Goal: Task Accomplishment & Management: Manage account settings

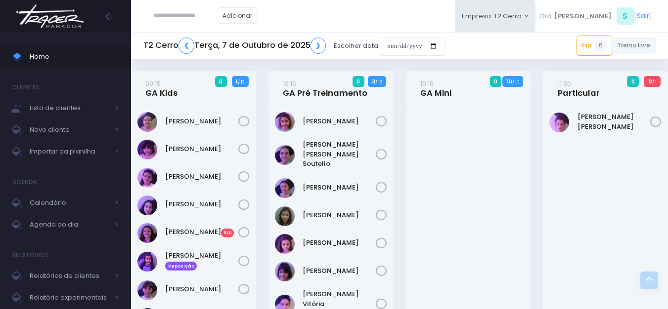
scroll to position [1662, 0]
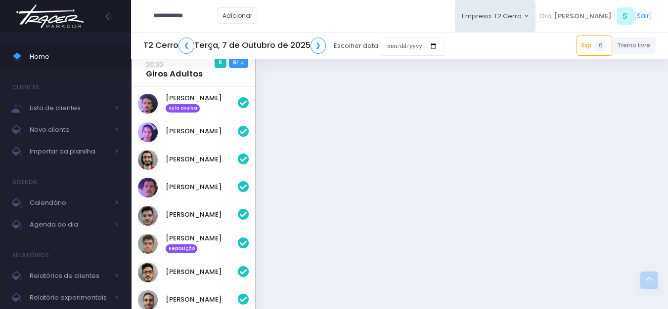
type input "**********"
click at [199, 33] on link "[PERSON_NAME] Doho" at bounding box center [201, 38] width 56 height 19
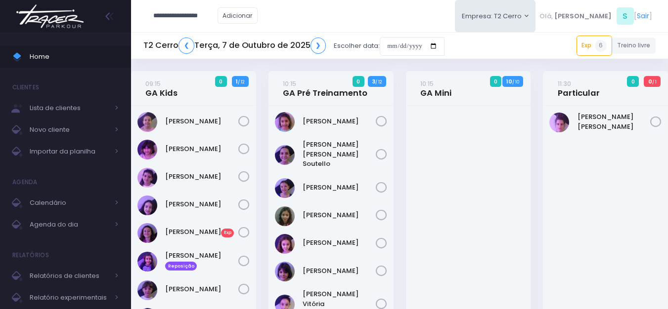
type input "**********"
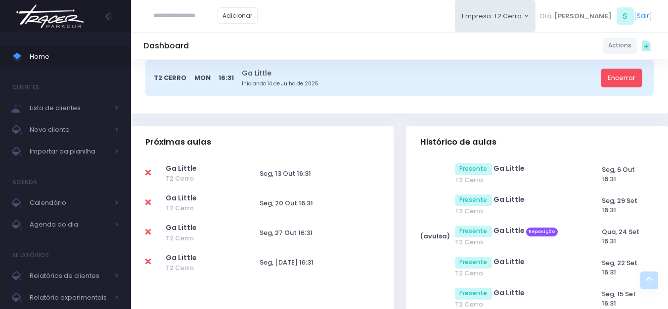
scroll to position [247, 0]
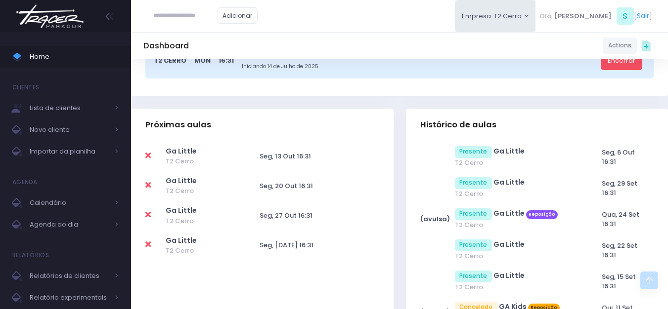
click at [150, 153] on icon at bounding box center [147, 156] width 5 height 8
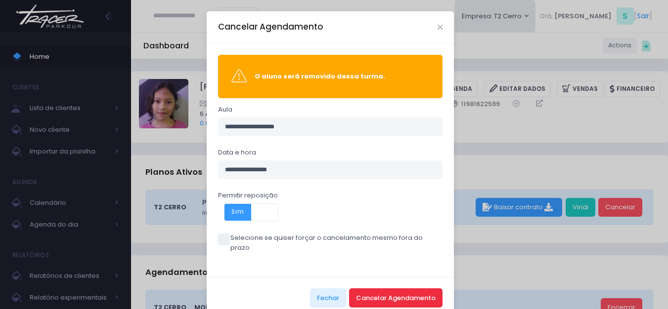
click at [366, 289] on button "Cancelar Agendamento" at bounding box center [395, 298] width 93 height 19
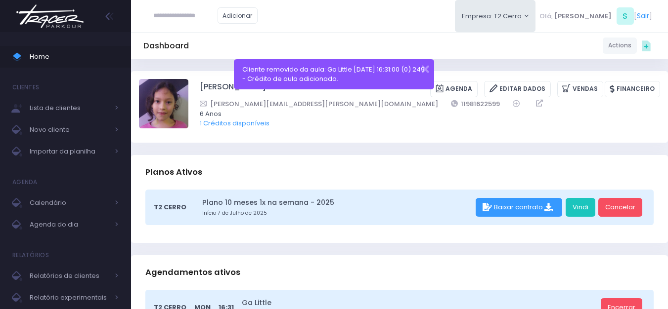
click at [77, 20] on img at bounding box center [49, 16] width 75 height 35
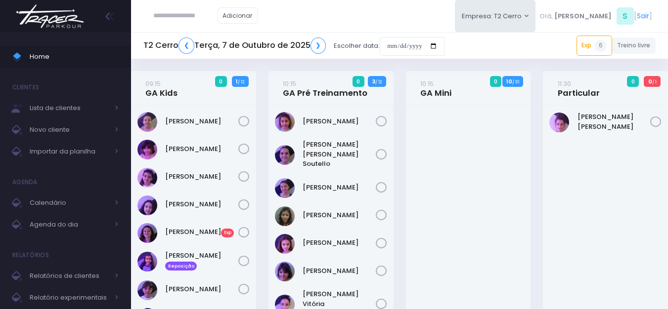
click at [43, 24] on img at bounding box center [49, 16] width 75 height 35
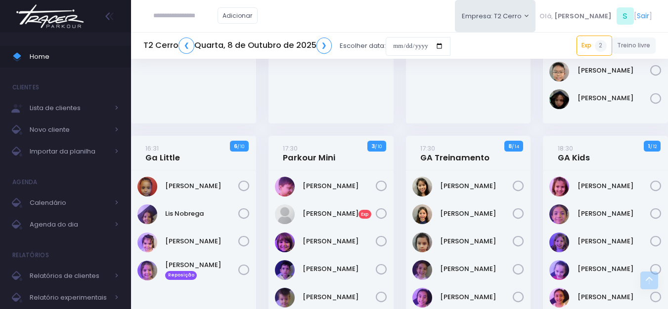
scroll to position [346, 0]
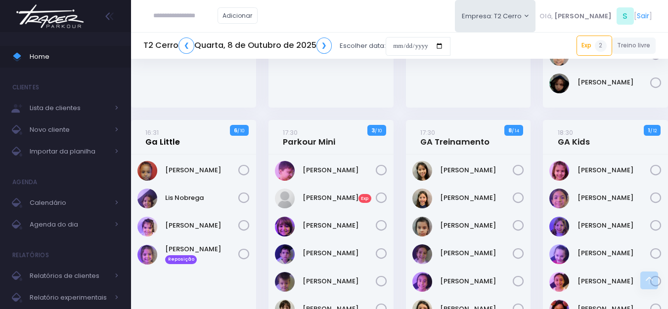
click at [171, 138] on link "16:31 Ga Little" at bounding box center [162, 138] width 35 height 20
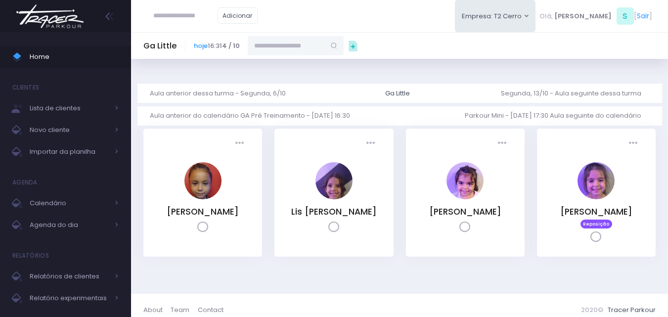
click at [257, 49] on input "text" at bounding box center [286, 45] width 77 height 19
type input "**********"
click at [295, 56] on div "Victoria Orsi Doho carol.orsi@gmail.com" at bounding box center [286, 77] width 77 height 44
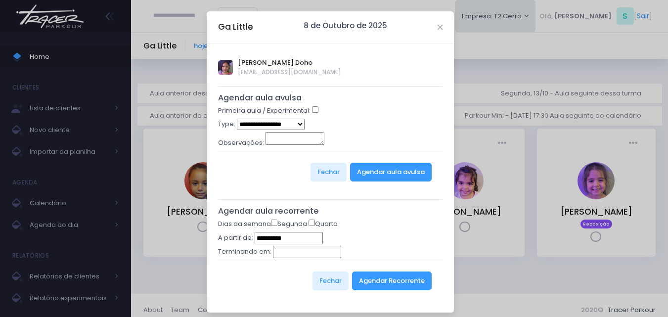
type input "**********"
click at [272, 124] on select "**********" at bounding box center [271, 124] width 68 height 11
select select "*"
click at [237, 119] on select "**********" at bounding box center [271, 124] width 68 height 11
click at [364, 181] on button "Agendar aula avulsa" at bounding box center [391, 172] width 82 height 19
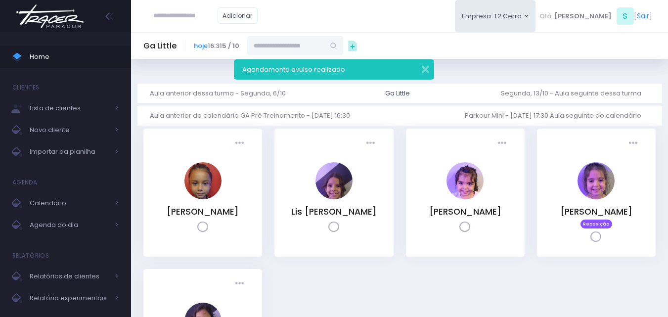
click at [68, 26] on img at bounding box center [49, 16] width 75 height 35
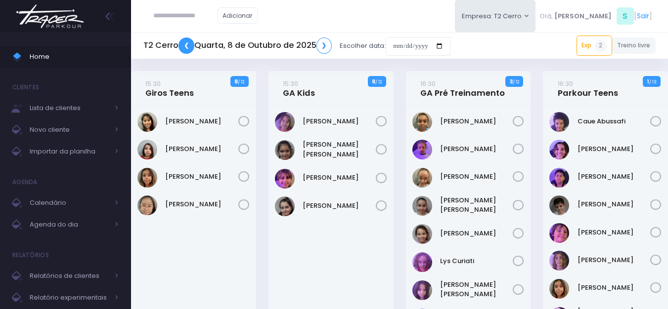
click at [187, 51] on link "❮" at bounding box center [186, 46] width 16 height 16
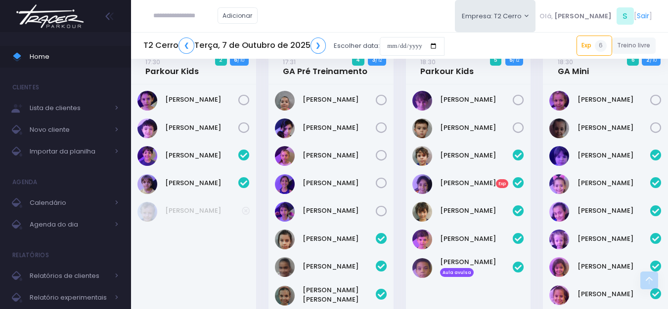
scroll to position [1038, 0]
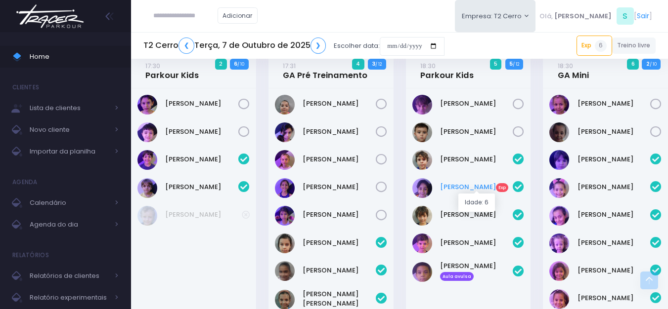
click at [465, 187] on link "André Meneghel Exp" at bounding box center [476, 187] width 73 height 10
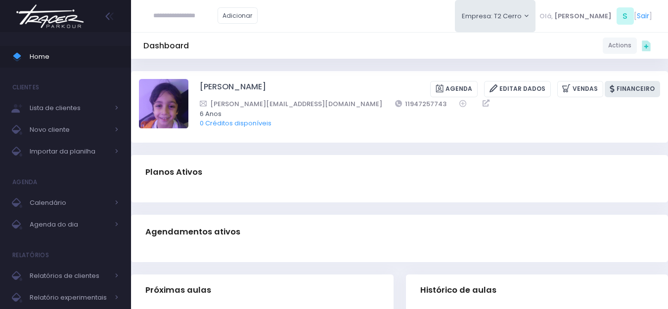
click at [624, 87] on link "Financeiro" at bounding box center [632, 89] width 55 height 16
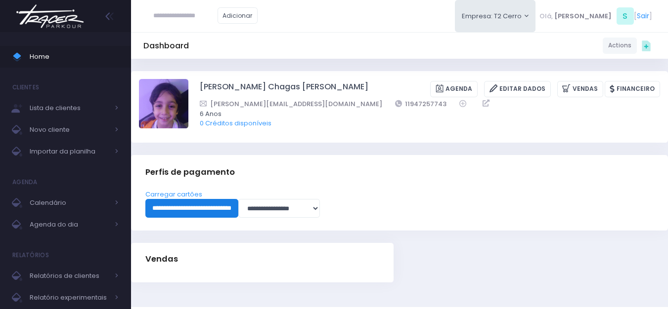
click at [177, 208] on input "**********" at bounding box center [191, 208] width 93 height 19
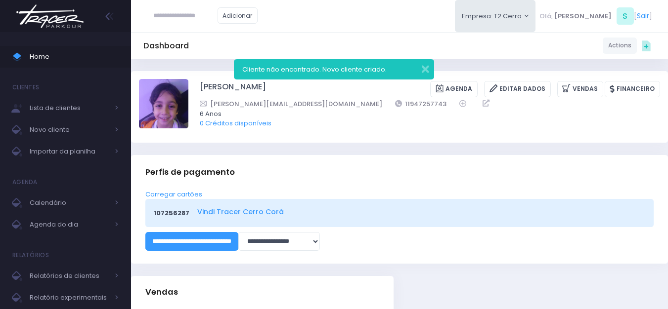
click at [226, 209] on link "Vindi Tracer Cerro Corá" at bounding box center [419, 212] width 445 height 10
click at [246, 210] on link "Vindi Tracer Cerro Corá" at bounding box center [419, 212] width 445 height 10
click at [193, 20] on input "text" at bounding box center [185, 15] width 64 height 19
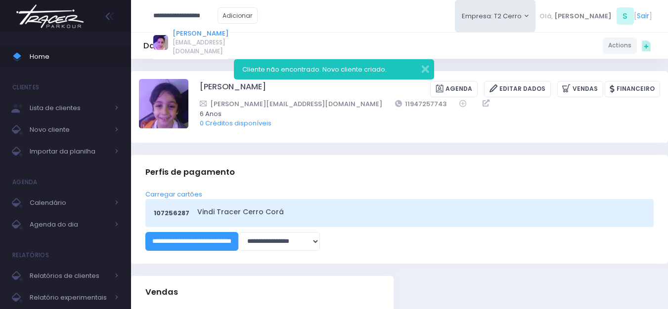
click at [199, 33] on link "Maria Vitória Silva Moura" at bounding box center [201, 34] width 56 height 10
type input "**********"
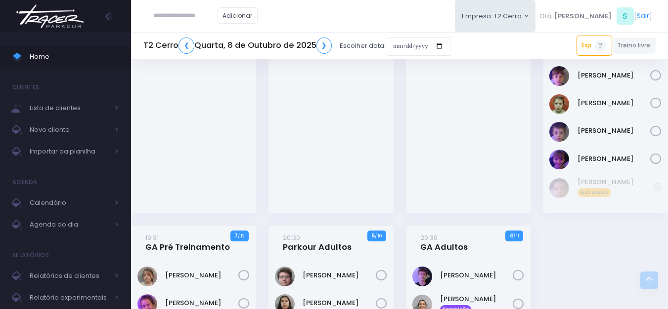
scroll to position [1187, 0]
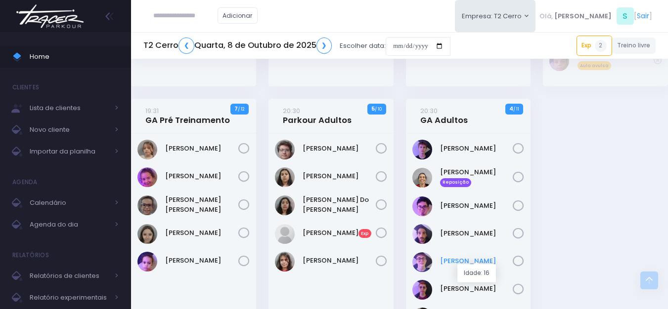
click at [473, 257] on link "Joao Gabriel" at bounding box center [476, 262] width 73 height 10
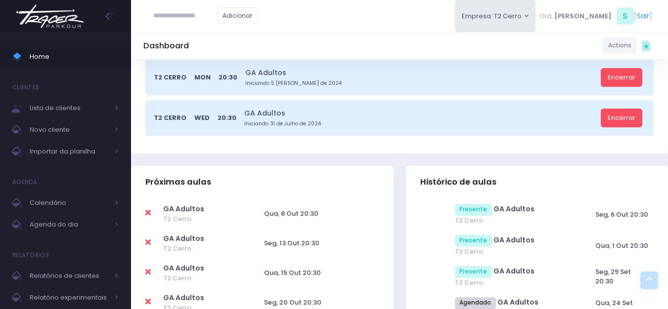
scroll to position [247, 0]
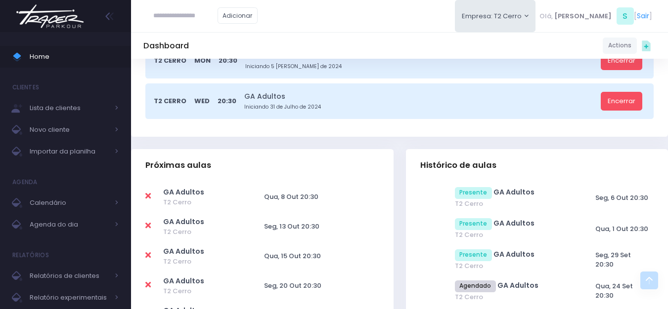
click at [149, 194] on icon at bounding box center [147, 196] width 5 height 8
type input "**********"
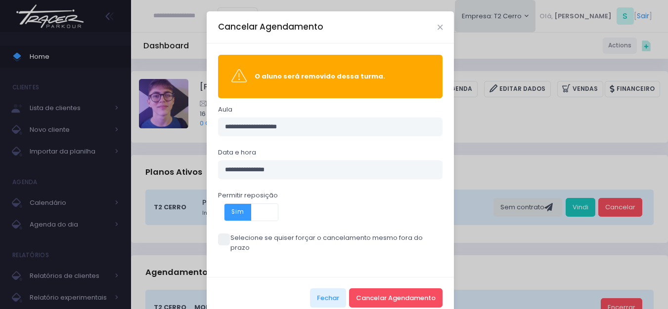
click at [220, 239] on span at bounding box center [224, 240] width 12 height 12
click at [391, 289] on button "Cancelar Agendamento" at bounding box center [395, 298] width 93 height 19
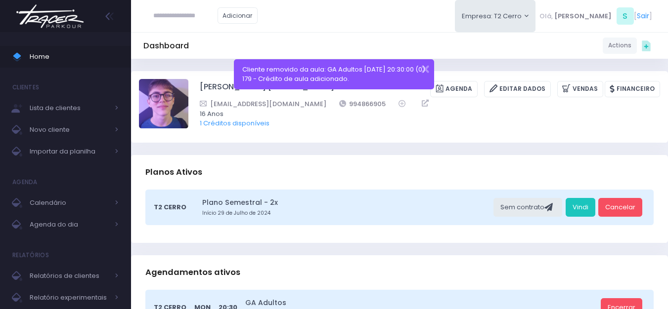
click at [179, 18] on input "text" at bounding box center [185, 15] width 64 height 19
paste input "**********"
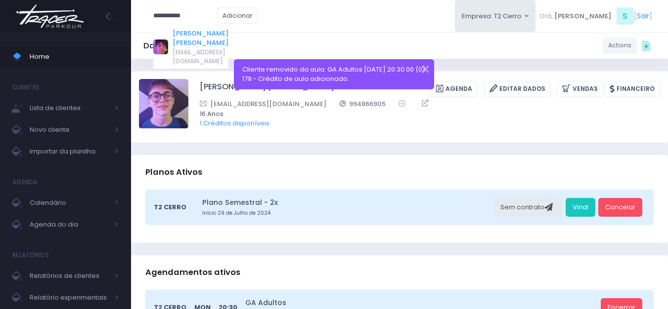
click at [184, 31] on link "[PERSON_NAME] [PERSON_NAME]" at bounding box center [201, 38] width 56 height 19
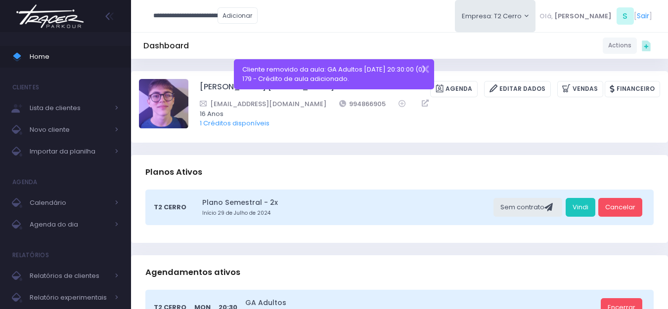
type input "**********"
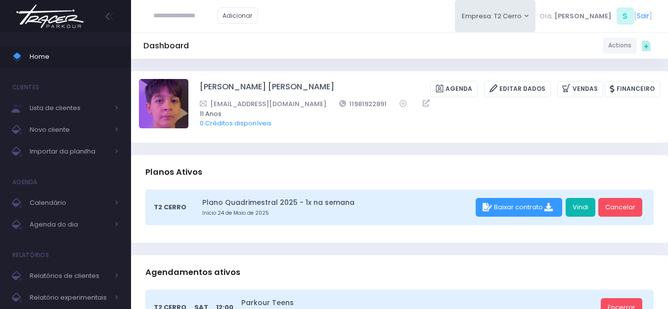
click at [576, 212] on link "Vindi" at bounding box center [581, 207] width 30 height 19
click at [161, 15] on input "text" at bounding box center [185, 15] width 64 height 19
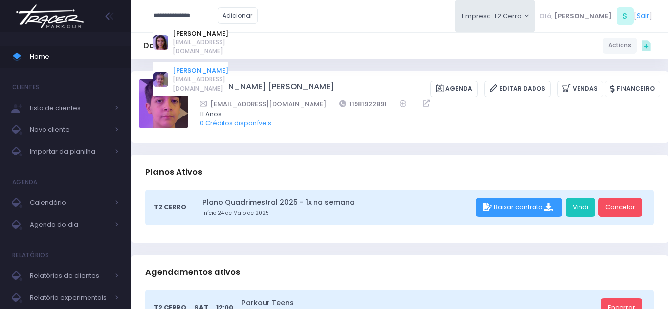
click at [199, 66] on link "Cecilia Machado" at bounding box center [201, 71] width 56 height 10
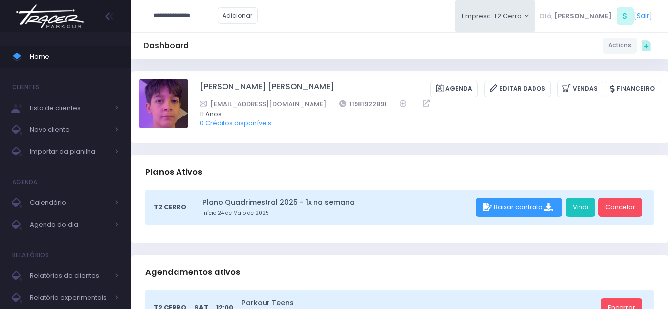
type input "**********"
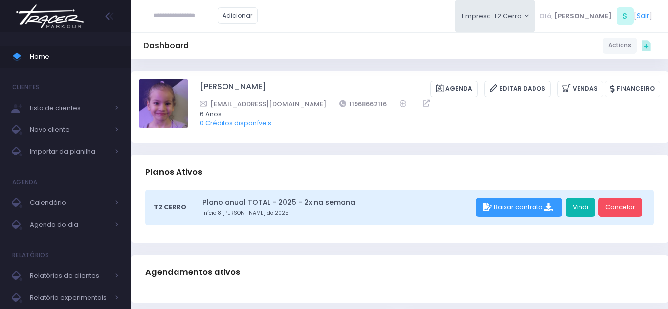
click at [576, 210] on link "Vindi" at bounding box center [581, 207] width 30 height 19
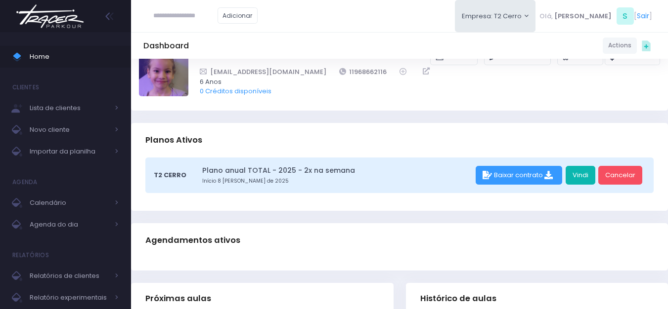
scroll to position [49, 0]
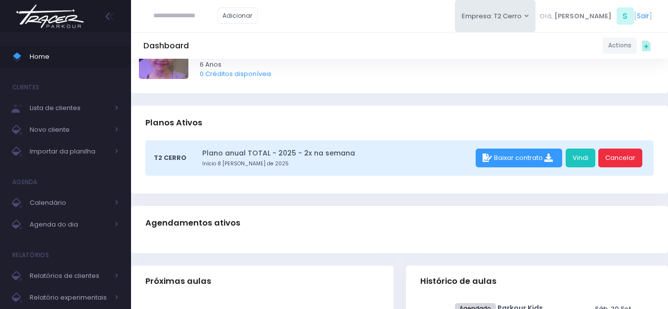
click at [611, 159] on link "Cancelar" at bounding box center [620, 158] width 44 height 19
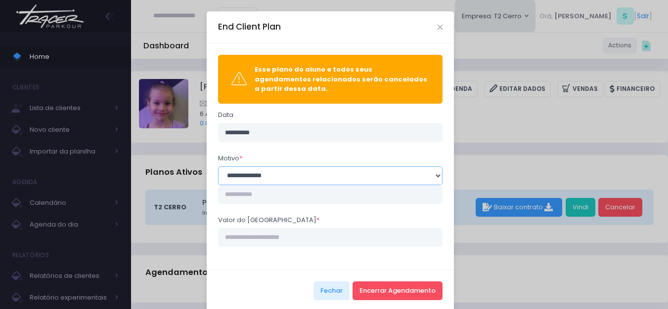
click at [254, 171] on select "**********" at bounding box center [330, 176] width 225 height 19
select select "**"
click at [218, 167] on select "**********" at bounding box center [330, 176] width 225 height 19
click at [259, 231] on input "Valor do estorno *" at bounding box center [330, 237] width 225 height 19
type input "*******"
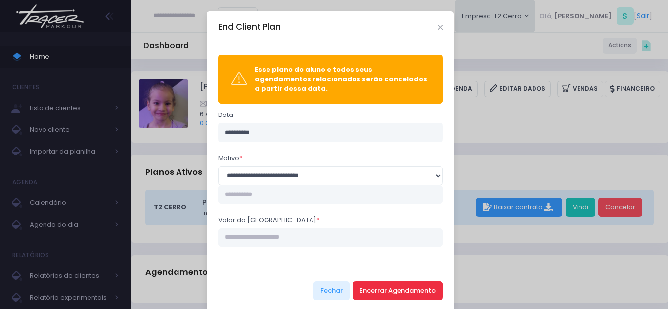
click at [403, 282] on button "Encerrar Agendamento" at bounding box center [398, 291] width 90 height 19
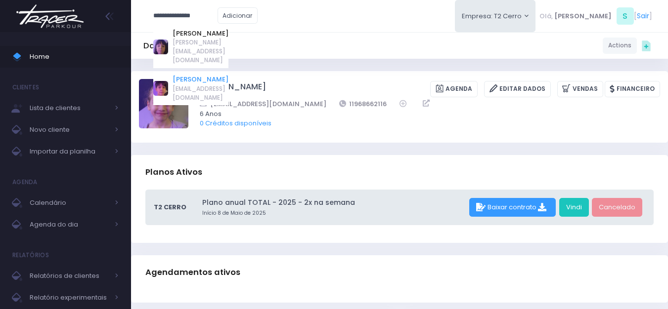
click at [205, 75] on link "[PERSON_NAME]" at bounding box center [201, 80] width 56 height 10
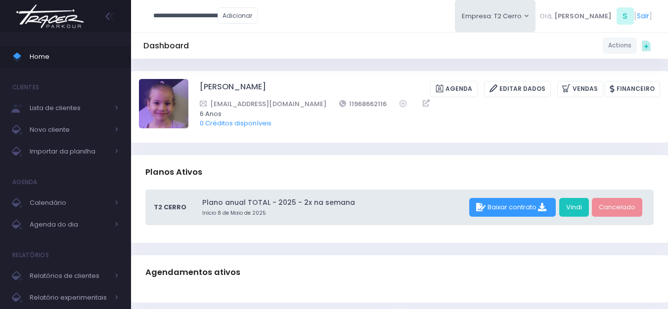
type input "**********"
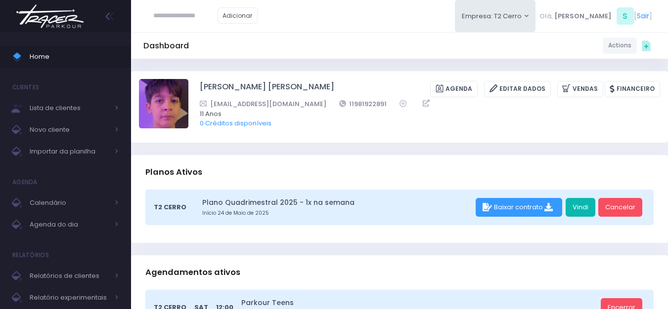
click at [577, 201] on link "Vindi" at bounding box center [581, 207] width 30 height 19
click at [66, 23] on img at bounding box center [49, 16] width 75 height 35
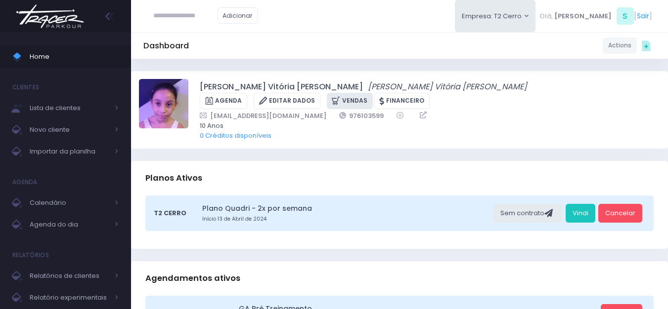
click at [342, 95] on icon at bounding box center [337, 100] width 10 height 11
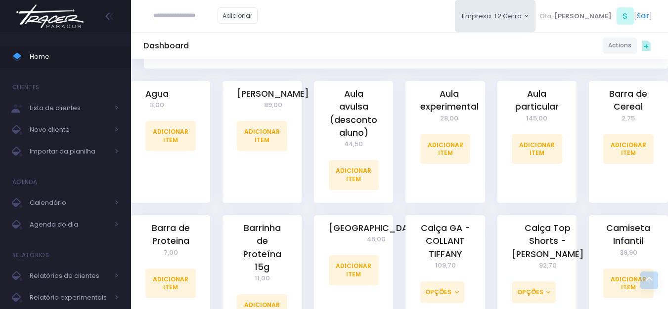
scroll to position [198, 0]
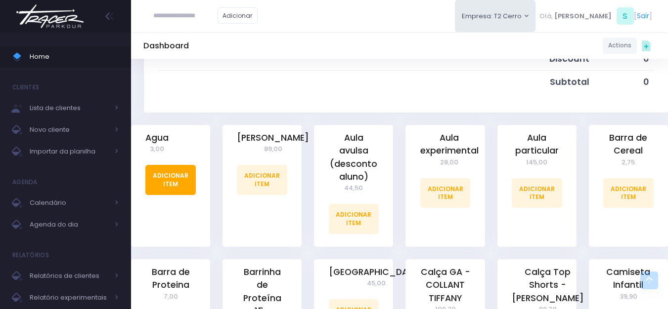
click at [181, 177] on link "Adicionar Item" at bounding box center [170, 180] width 50 height 30
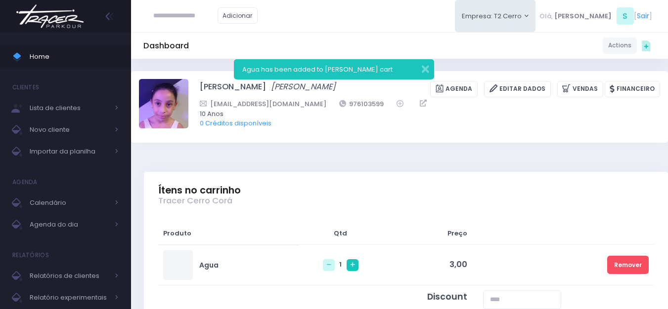
click at [347, 267] on link at bounding box center [353, 266] width 12 height 12
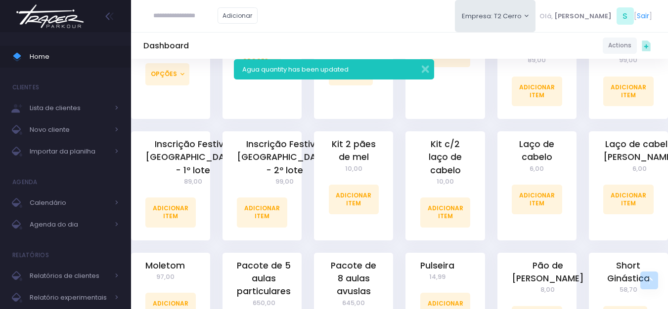
scroll to position [1030, 0]
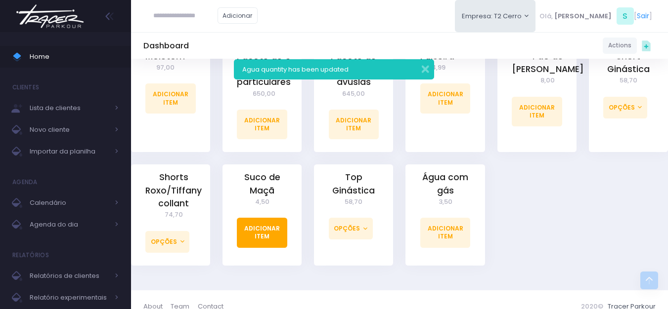
click at [276, 218] on link "Adicionar Item" at bounding box center [262, 233] width 50 height 30
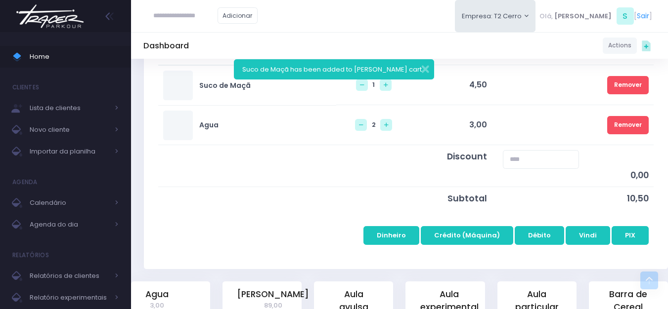
scroll to position [198, 0]
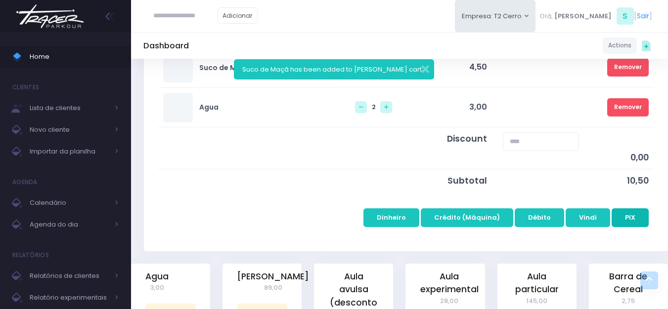
click at [619, 220] on button "PIX" at bounding box center [630, 218] width 37 height 19
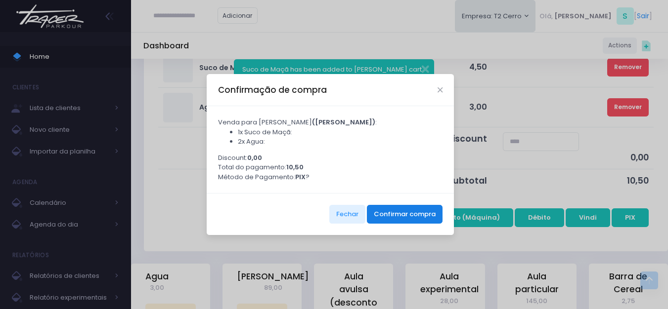
click at [377, 220] on button "Confirmar compra" at bounding box center [405, 214] width 76 height 19
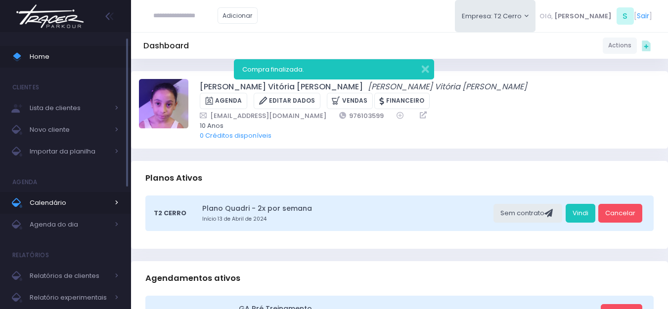
click at [77, 199] on span "Calendário" at bounding box center [69, 203] width 79 height 13
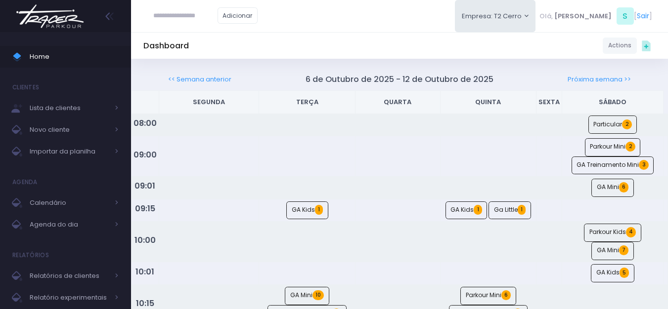
click at [158, 18] on input "text" at bounding box center [185, 15] width 64 height 19
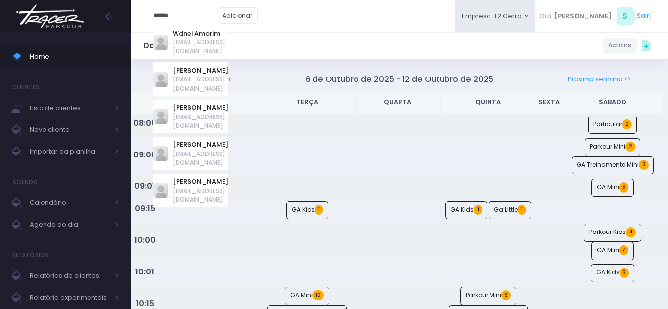
type input "*****"
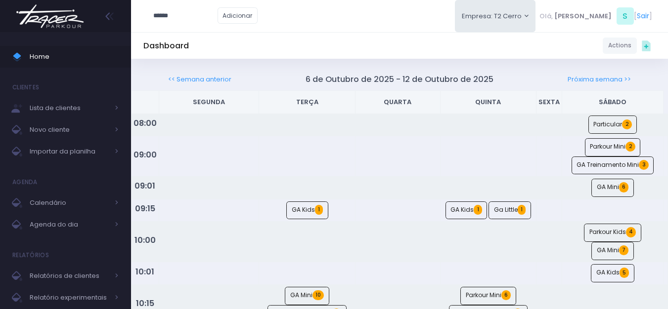
click at [69, 16] on img at bounding box center [49, 16] width 75 height 35
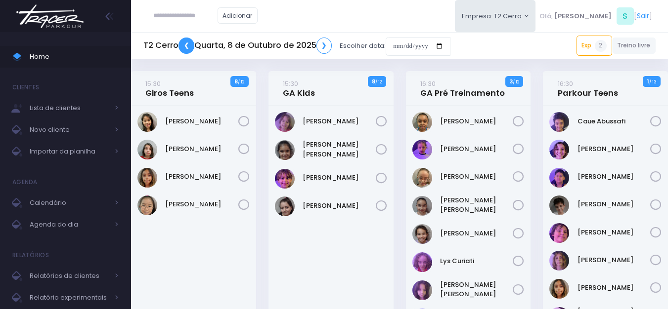
click at [182, 49] on link "❮" at bounding box center [186, 46] width 16 height 16
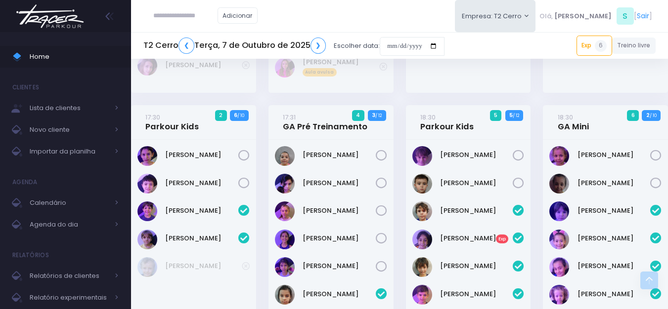
scroll to position [989, 0]
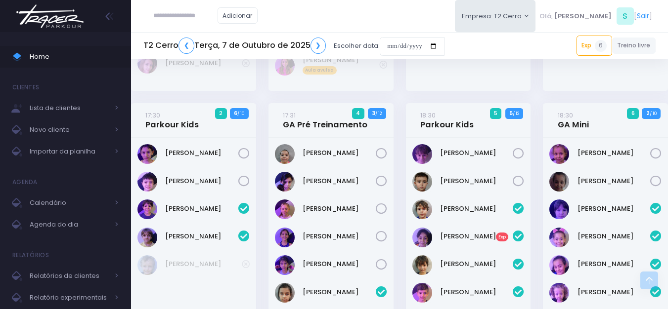
click at [474, 229] on div "André Meneghel Exp" at bounding box center [468, 238] width 112 height 20
click at [473, 234] on link "André Meneghel Exp" at bounding box center [476, 237] width 73 height 10
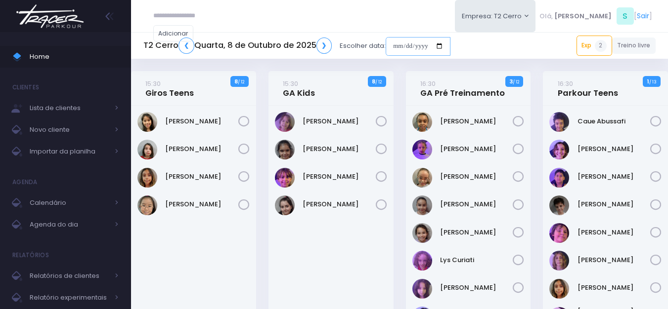
click at [394, 44] on input "date" at bounding box center [418, 46] width 65 height 19
click at [395, 46] on input "date" at bounding box center [418, 46] width 65 height 19
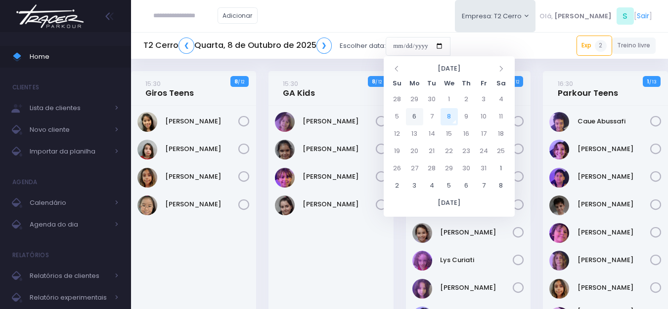
click at [416, 121] on td "6" at bounding box center [414, 116] width 17 height 17
type input "**********"
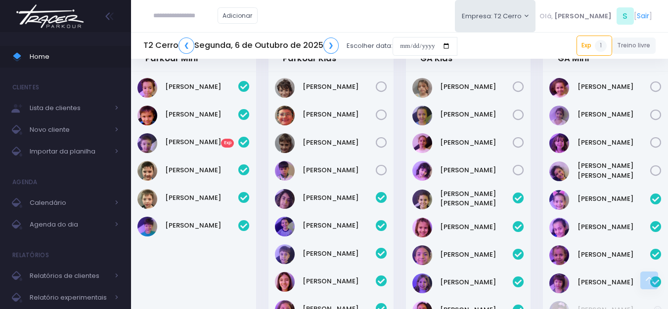
scroll to position [544, 0]
click at [178, 142] on link "[PERSON_NAME] Exp" at bounding box center [201, 142] width 73 height 10
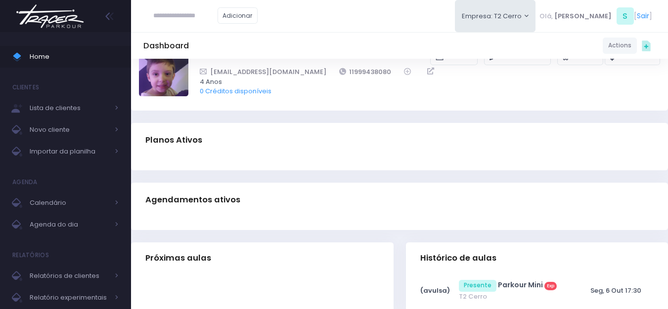
scroll to position [49, 0]
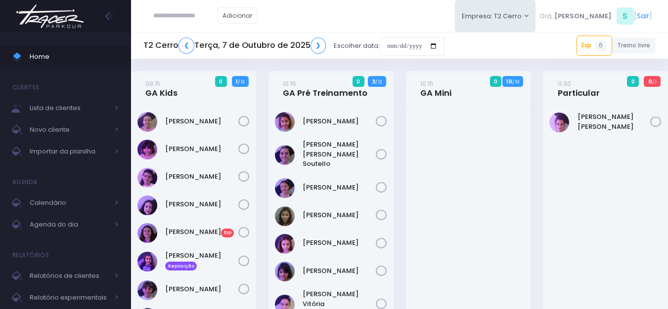
click at [173, 12] on input "text" at bounding box center [185, 15] width 64 height 19
click at [197, 13] on input "**********" at bounding box center [185, 15] width 64 height 19
click at [215, 37] on link "Maria Luiza Moraes" at bounding box center [201, 38] width 56 height 19
type input "**********"
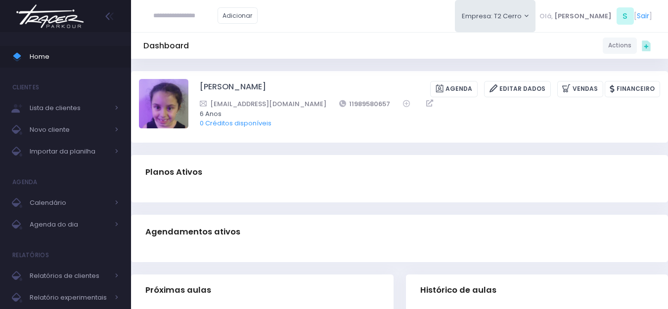
click at [80, 15] on img at bounding box center [49, 16] width 75 height 35
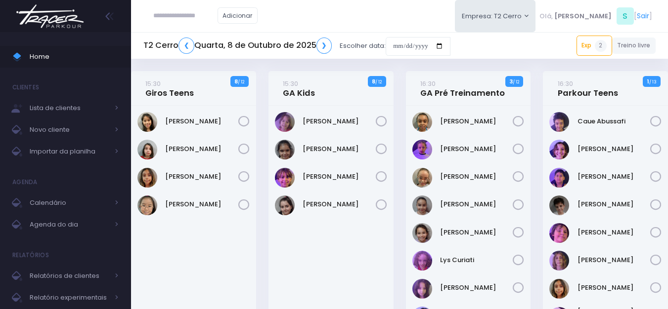
paste input "**********"
click at [197, 14] on input "**********" at bounding box center [185, 15] width 64 height 19
click at [199, 29] on link "[PERSON_NAME]" at bounding box center [201, 34] width 56 height 10
type input "**********"
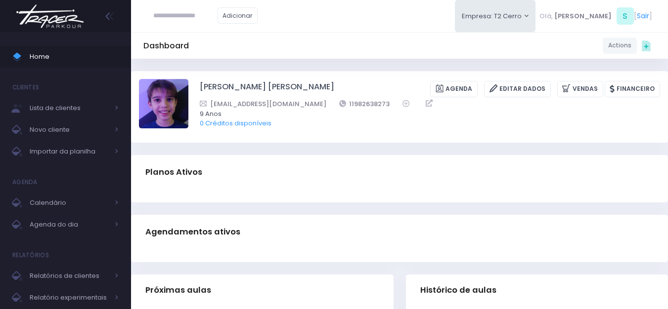
click at [178, 12] on input "text" at bounding box center [185, 15] width 64 height 19
paste input "**********"
drag, startPoint x: 173, startPoint y: 16, endPoint x: 144, endPoint y: 16, distance: 28.7
click at [144, 16] on div "**********" at bounding box center [205, 16] width 124 height 32
click at [188, 33] on link "Felipe Duo" at bounding box center [201, 34] width 56 height 10
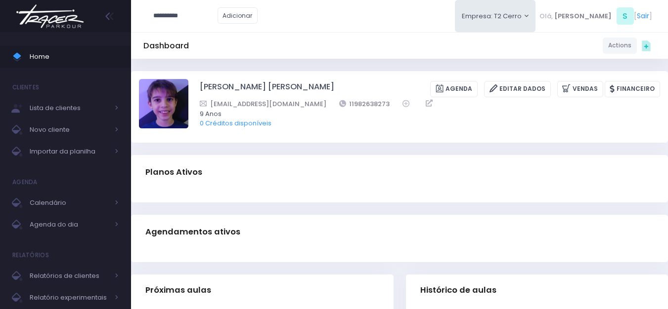
type input "**********"
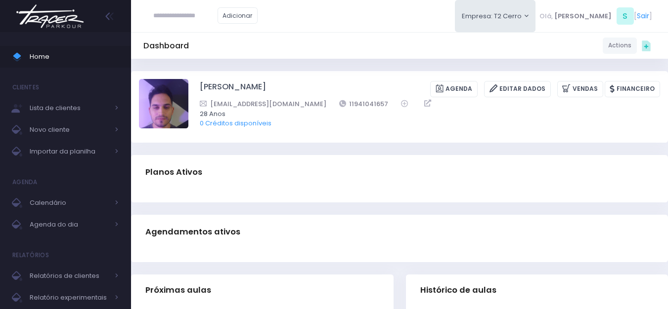
click at [190, 19] on input "text" at bounding box center [185, 15] width 64 height 19
type input "***"
type input "**********"
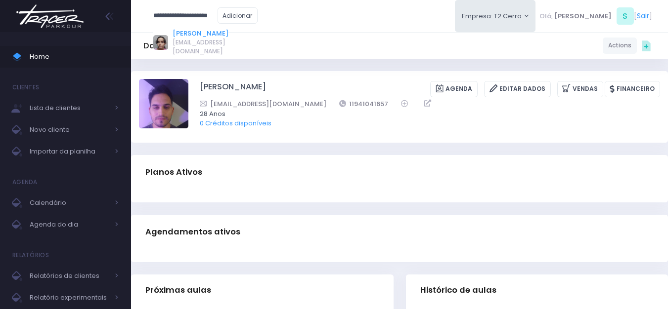
click at [193, 35] on link "Luiza Lobello Demônaco" at bounding box center [201, 34] width 56 height 10
type input "**********"
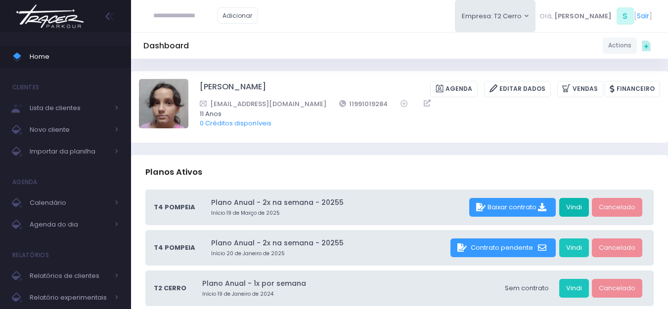
click at [574, 208] on link "Vindi" at bounding box center [574, 207] width 30 height 19
click at [582, 253] on link "Vindi" at bounding box center [574, 248] width 30 height 19
click at [64, 206] on span "Calendário" at bounding box center [69, 203] width 79 height 13
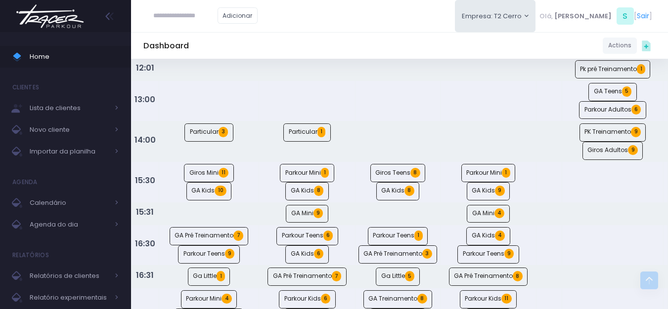
scroll to position [544, 0]
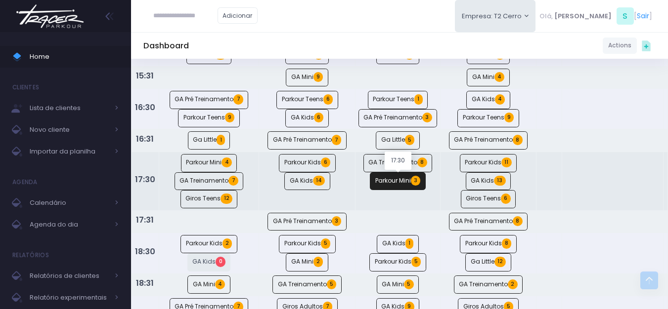
click at [386, 179] on link "Parkour Mini 3" at bounding box center [398, 182] width 56 height 18
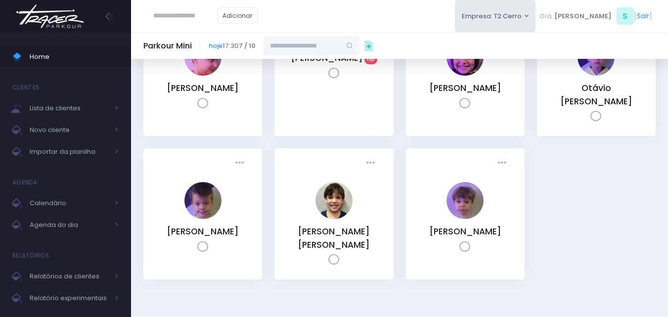
scroll to position [106, 0]
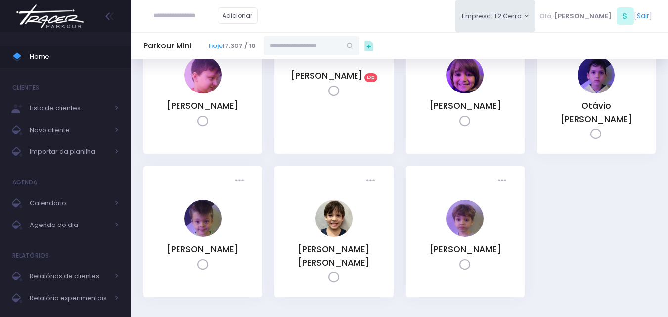
click at [57, 18] on img at bounding box center [49, 16] width 75 height 35
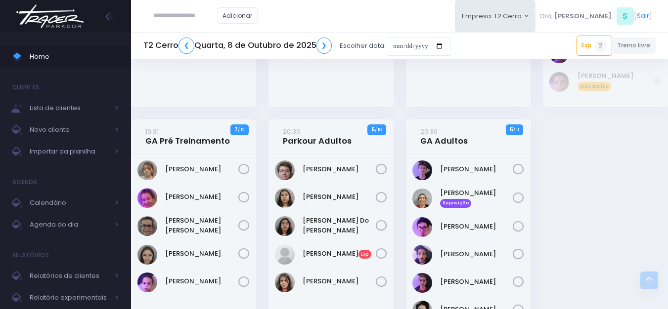
scroll to position [1223, 0]
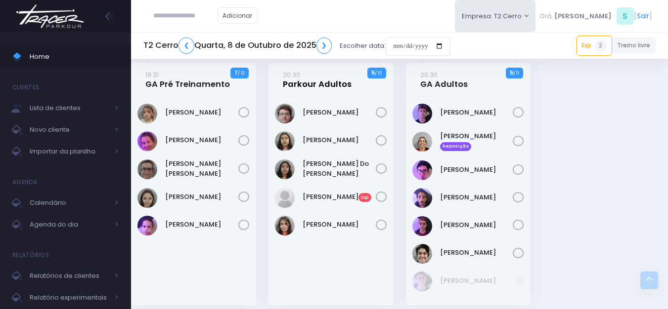
click at [320, 81] on link "20:30 Parkour Adultos" at bounding box center [317, 80] width 69 height 20
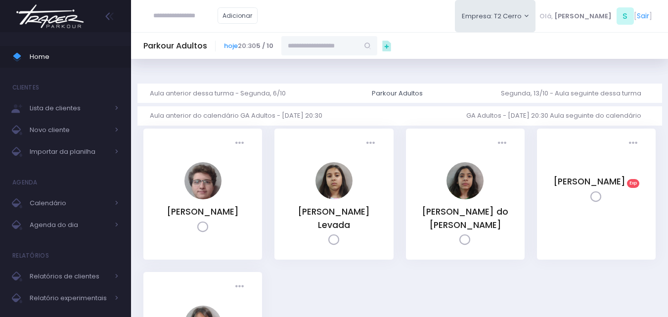
click at [310, 47] on input "text" at bounding box center [319, 45] width 77 height 19
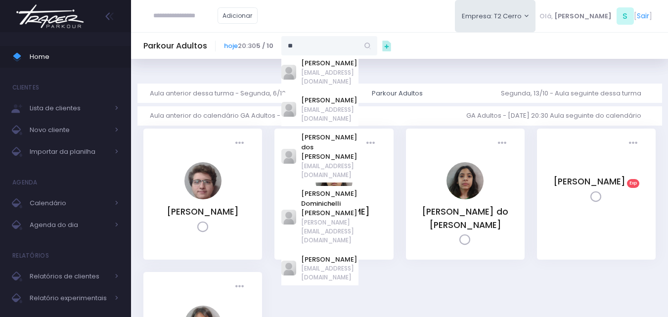
type input "*"
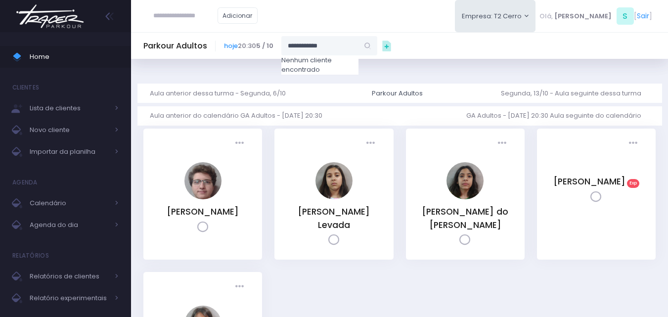
click at [311, 46] on input "**********" at bounding box center [319, 45] width 77 height 19
click at [310, 65] on link "Natália Mie Sunami" at bounding box center [329, 63] width 57 height 10
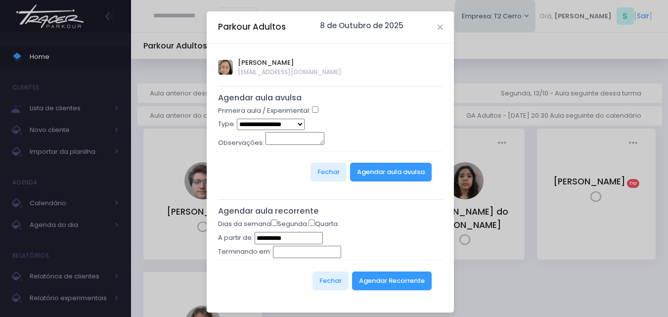
type input "**********"
click at [268, 124] on select "**********" at bounding box center [271, 124] width 68 height 11
select select "*"
click at [237, 119] on select "**********" at bounding box center [271, 124] width 68 height 11
click at [367, 173] on button "Agendar aula avulsa" at bounding box center [391, 172] width 82 height 19
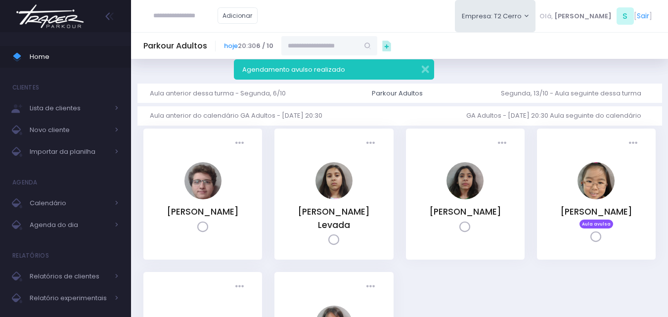
click at [73, 18] on img at bounding box center [49, 16] width 75 height 35
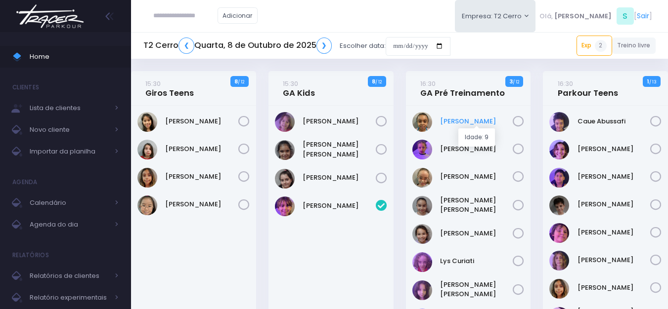
click at [463, 118] on link "Caroline Pacheco" at bounding box center [476, 122] width 73 height 10
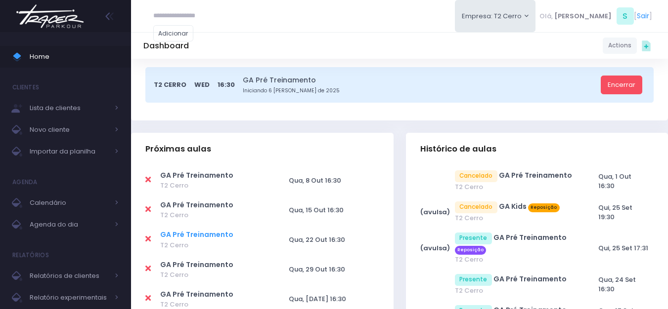
scroll to position [247, 0]
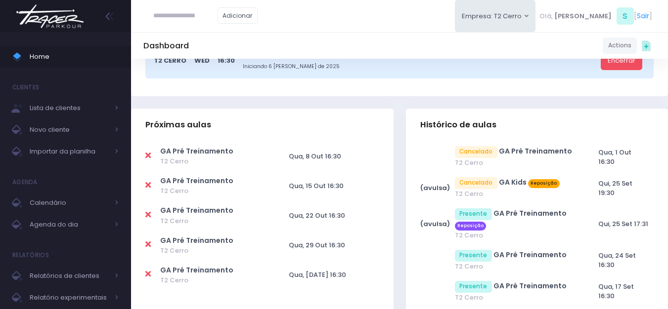
click at [146, 156] on icon at bounding box center [147, 156] width 5 height 8
type input "**********"
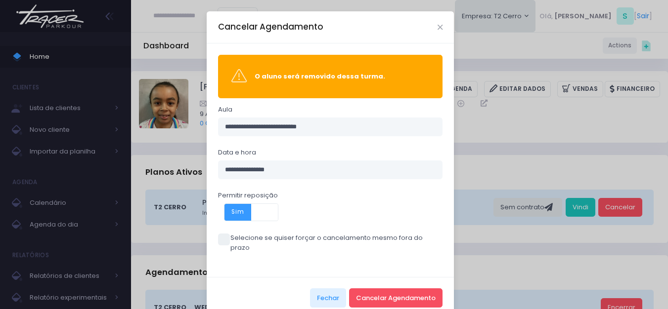
click at [228, 238] on label "Selecione se quiser forçar o cancelamento mesmo fora do prazo" at bounding box center [330, 242] width 225 height 19
click at [363, 291] on button "Cancelar Agendamento" at bounding box center [395, 298] width 93 height 19
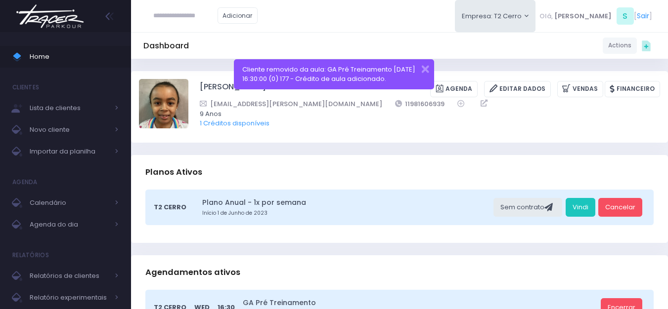
click at [56, 12] on img at bounding box center [49, 16] width 75 height 35
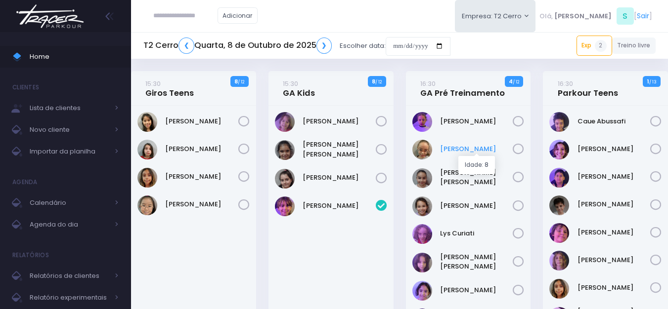
click at [462, 151] on link "[PERSON_NAME]" at bounding box center [476, 149] width 73 height 10
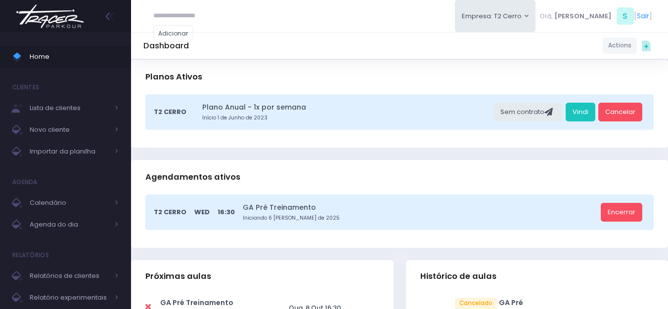
scroll to position [198, 0]
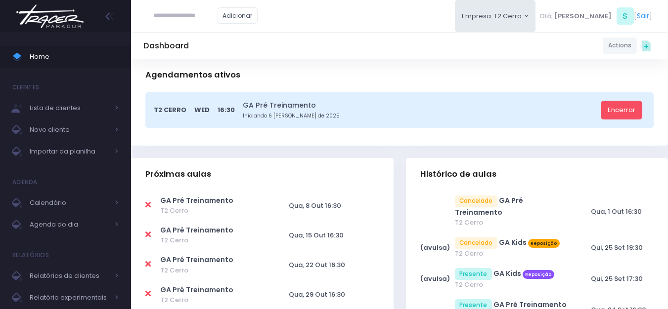
click at [148, 208] on icon at bounding box center [147, 205] width 5 height 8
type input "**********"
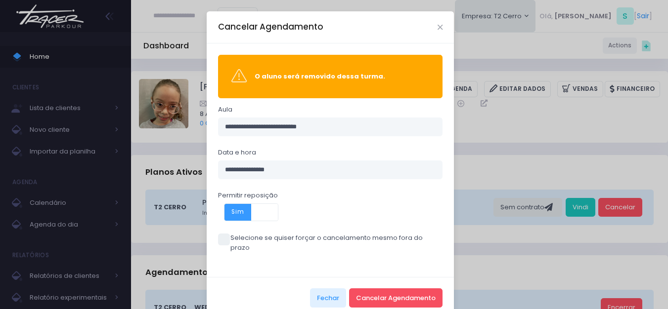
click at [218, 237] on span at bounding box center [224, 240] width 12 height 12
click at [368, 289] on button "Cancelar Agendamento" at bounding box center [395, 298] width 93 height 19
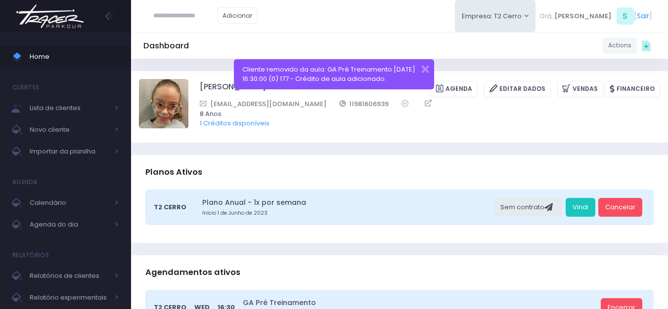
click at [60, 23] on img at bounding box center [49, 16] width 75 height 35
click at [74, 20] on img at bounding box center [49, 16] width 75 height 35
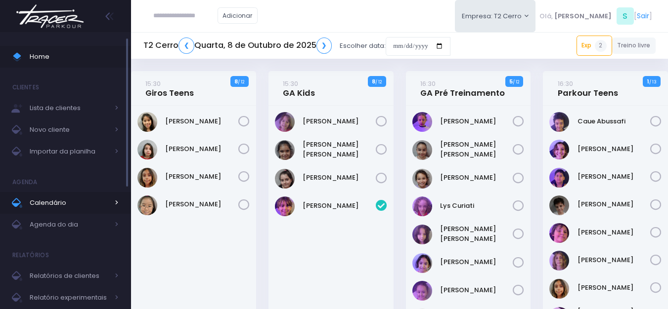
click at [67, 204] on span "Calendário" at bounding box center [69, 203] width 79 height 13
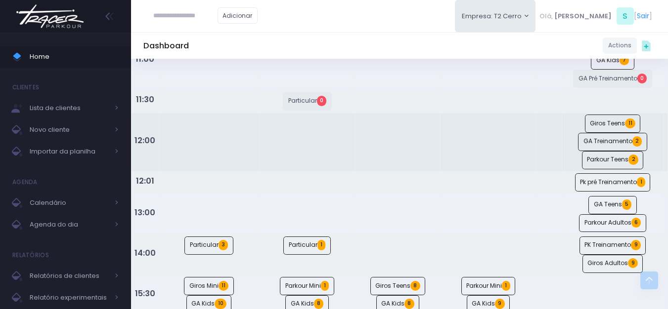
scroll to position [297, 0]
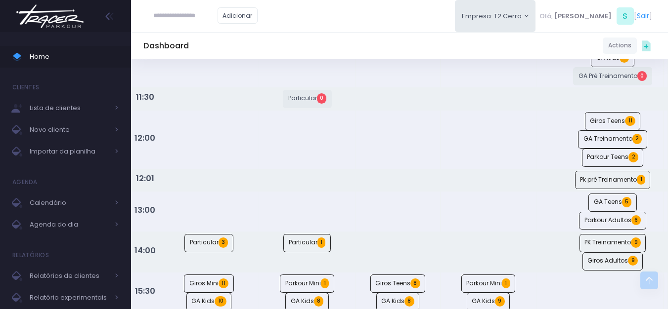
paste input "**********"
click at [185, 18] on input "**********" at bounding box center [185, 15] width 64 height 19
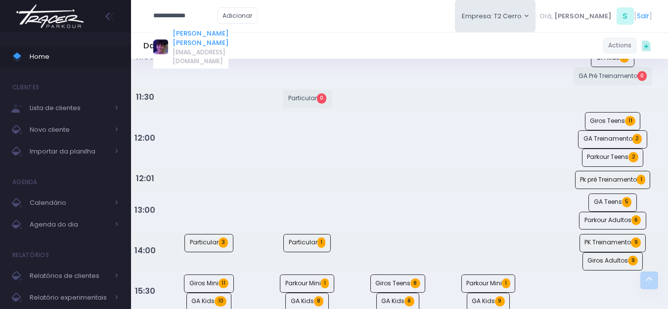
click at [191, 33] on link "[PERSON_NAME]" at bounding box center [201, 38] width 56 height 19
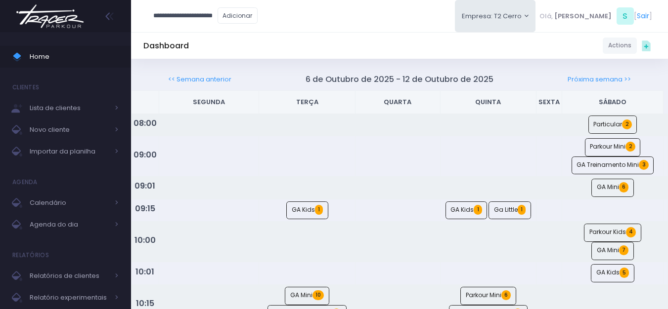
type input "**********"
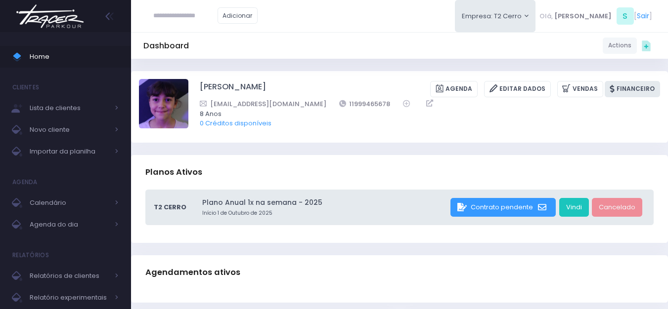
click at [630, 91] on link "Financeiro" at bounding box center [632, 89] width 55 height 16
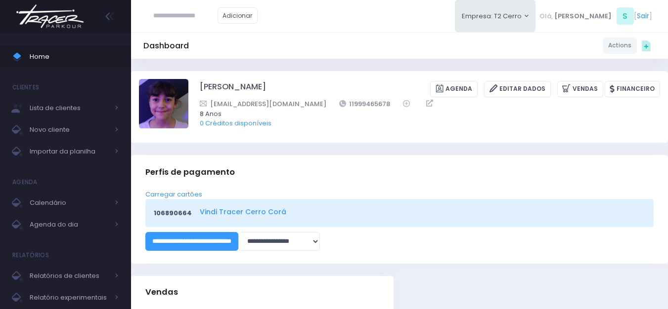
click at [240, 213] on link "Vindi Tracer Cerro Corá" at bounding box center [421, 212] width 442 height 10
drag, startPoint x: 195, startPoint y: 85, endPoint x: 302, endPoint y: 94, distance: 107.7
click at [302, 94] on div "Letícia Gonzalez Mendes Agenda Editar Dados Vendas Financeiro" at bounding box center [399, 106] width 521 height 55
copy div "[PERSON_NAME]"
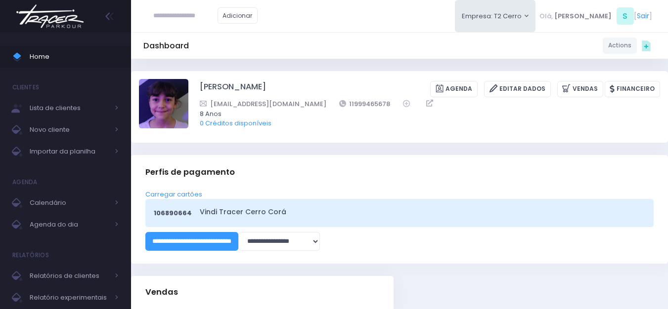
click at [189, 18] on input "text" at bounding box center [185, 15] width 64 height 19
type input "**********"
click input "submit" at bounding box center [0, 0] width 0 height 0
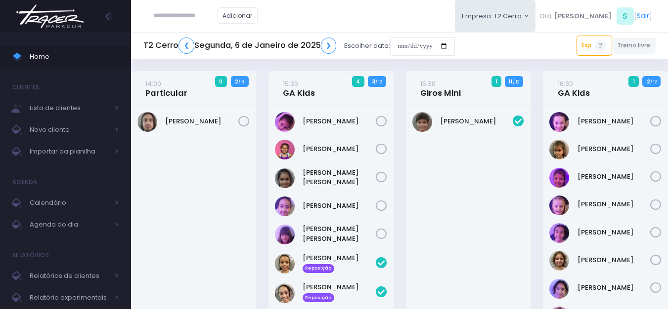
click at [50, 14] on img at bounding box center [49, 16] width 75 height 35
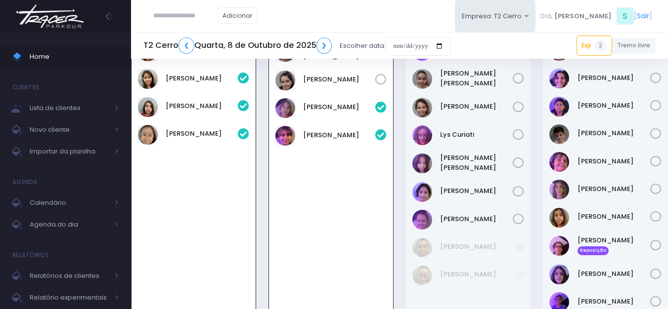
scroll to position [22, 0]
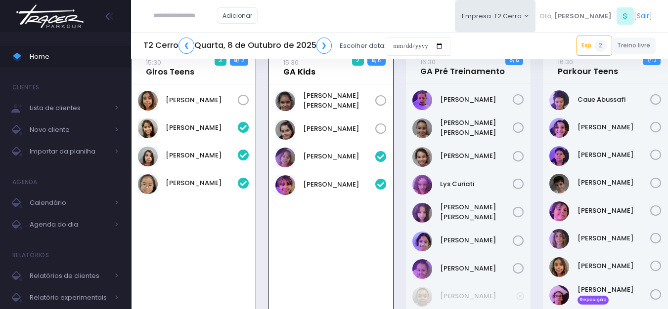
click at [293, 73] on link "15:30 GA Kids" at bounding box center [299, 67] width 32 height 20
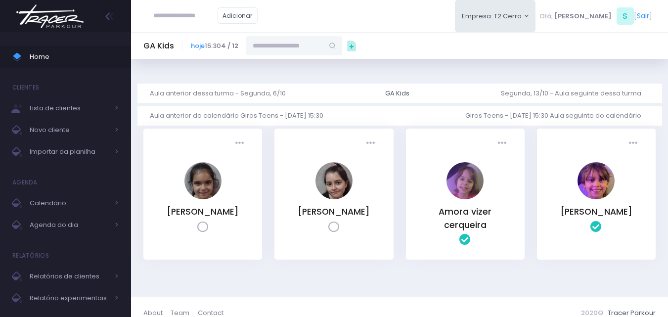
click at [302, 44] on input "text" at bounding box center [284, 45] width 77 height 19
paste input "**********"
click at [308, 62] on link "[PERSON_NAME]" at bounding box center [294, 63] width 57 height 10
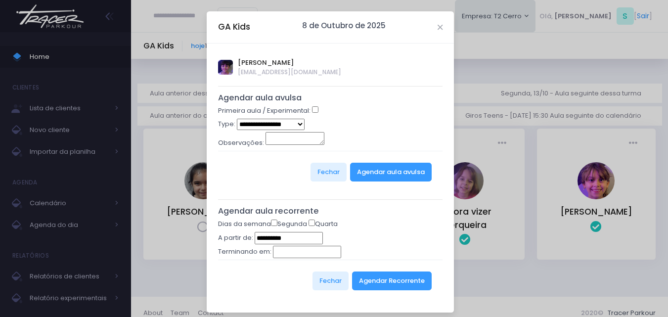
type input "**********"
click at [404, 285] on button "Agendar Recorrente" at bounding box center [392, 280] width 80 height 19
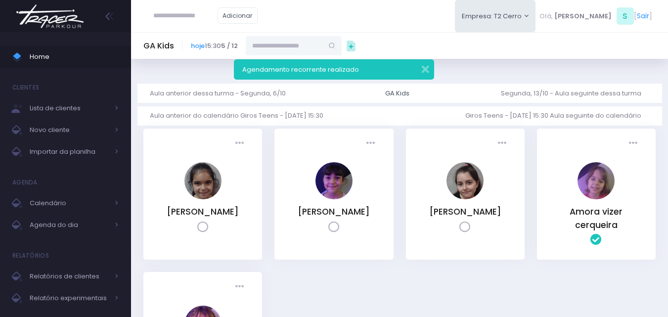
click at [198, 19] on input "text" at bounding box center [185, 15] width 64 height 19
paste input "**********"
click at [194, 16] on input "**********" at bounding box center [185, 15] width 64 height 19
click at [192, 31] on link "[PERSON_NAME]" at bounding box center [201, 34] width 56 height 10
type input "**********"
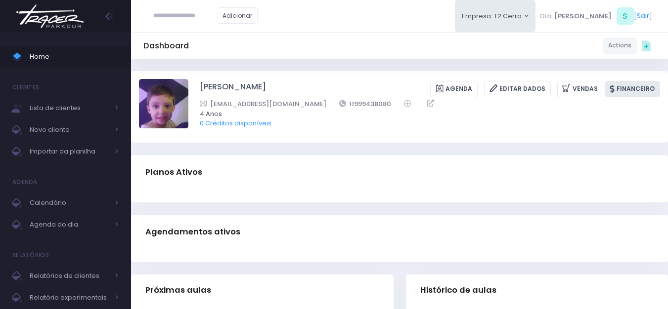
click at [638, 93] on link "Financeiro" at bounding box center [632, 89] width 55 height 16
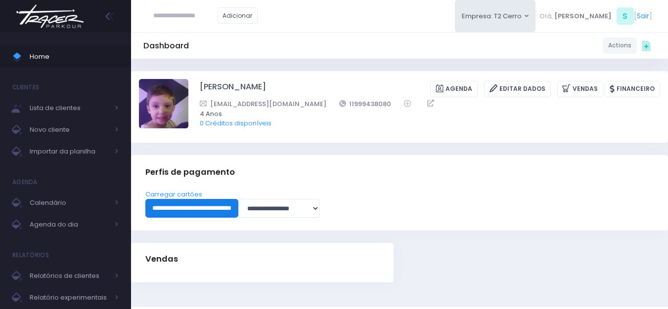
click at [209, 208] on input "**********" at bounding box center [191, 208] width 93 height 19
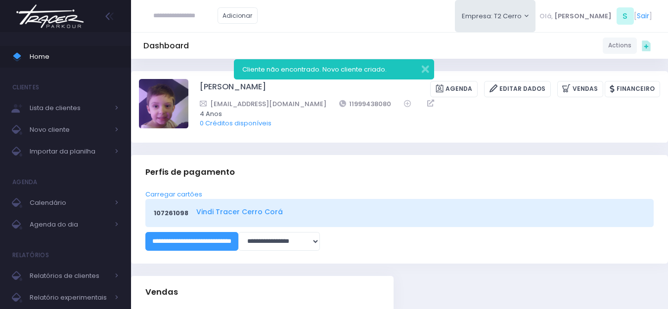
click at [215, 212] on link "Vindi Tracer Cerro Corá" at bounding box center [419, 212] width 446 height 10
drag, startPoint x: 193, startPoint y: 89, endPoint x: 281, endPoint y: 94, distance: 88.6
click at [281, 94] on div "Rafael Conti Ramos Agenda Editar Dados Vendas Financeiro 4 Anos" at bounding box center [399, 106] width 521 height 55
copy div "Rafael Conti Ramos"
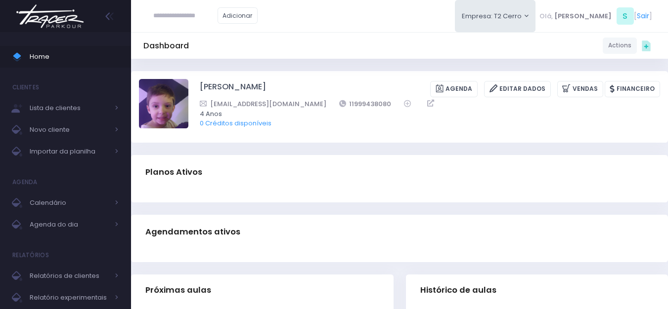
scroll to position [49, 0]
click at [59, 20] on img at bounding box center [49, 16] width 75 height 35
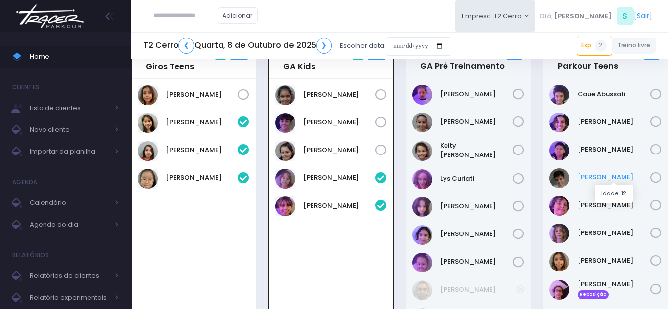
scroll to position [49, 0]
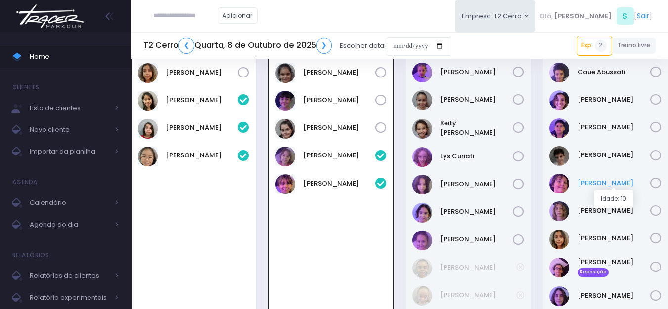
click at [592, 178] on link "[PERSON_NAME]" at bounding box center [613, 183] width 73 height 10
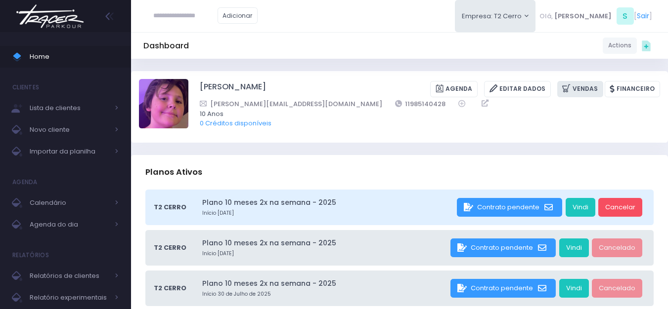
click at [588, 88] on link "Vendas" at bounding box center [580, 89] width 46 height 16
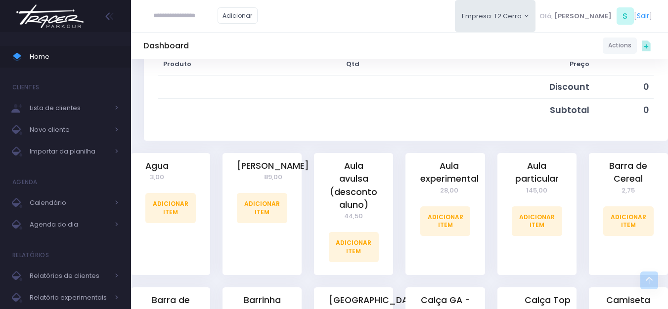
scroll to position [148, 0]
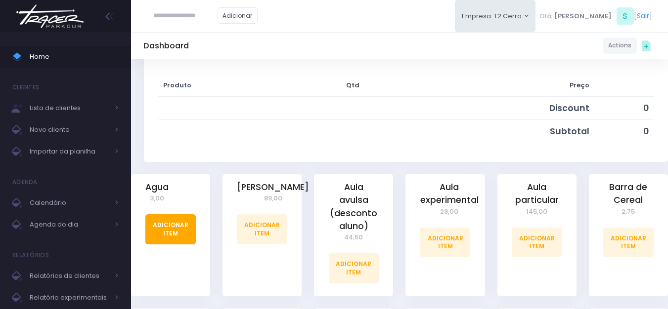
click at [182, 216] on link "Adicionar Item" at bounding box center [170, 230] width 50 height 30
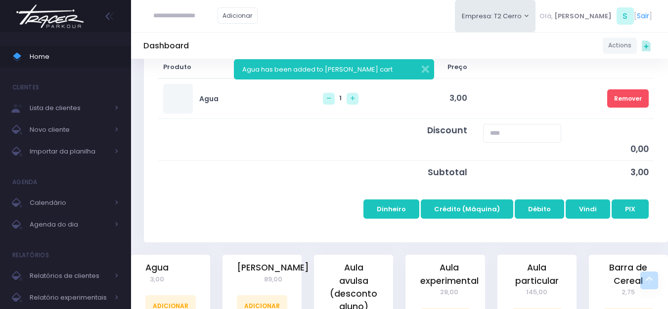
scroll to position [198, 0]
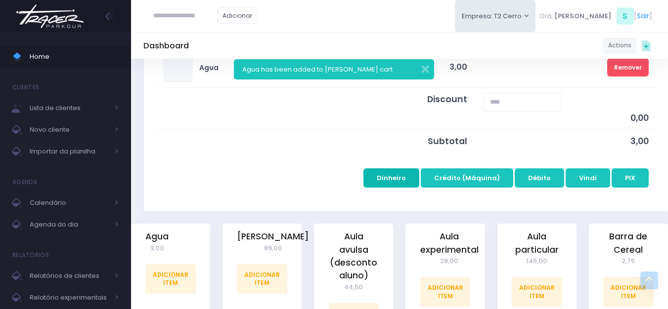
click at [411, 180] on button "Dinheiro" at bounding box center [391, 178] width 56 height 19
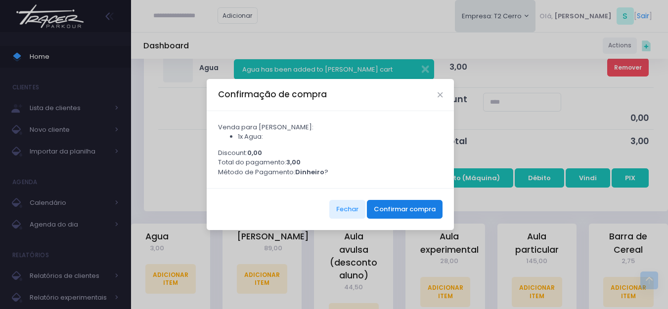
click at [377, 214] on button "Confirmar compra" at bounding box center [405, 209] width 76 height 19
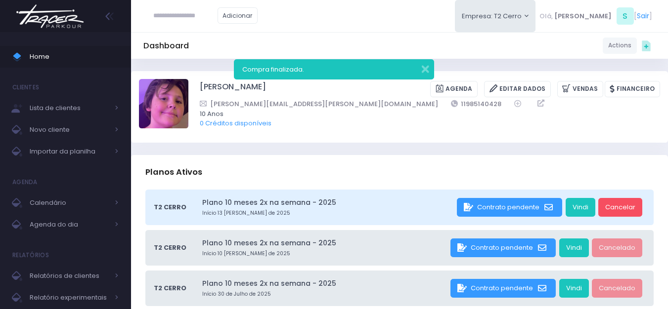
click at [31, 27] on img at bounding box center [49, 16] width 75 height 35
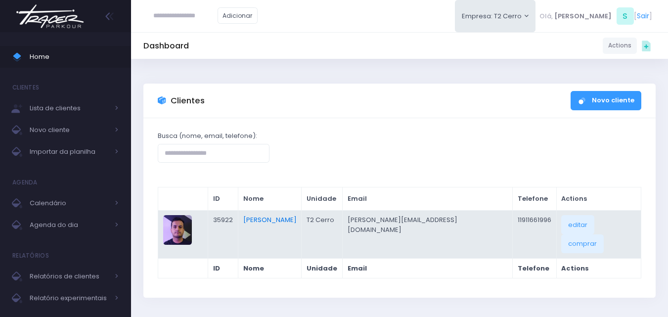
click at [296, 217] on link "[PERSON_NAME]" at bounding box center [269, 219] width 53 height 9
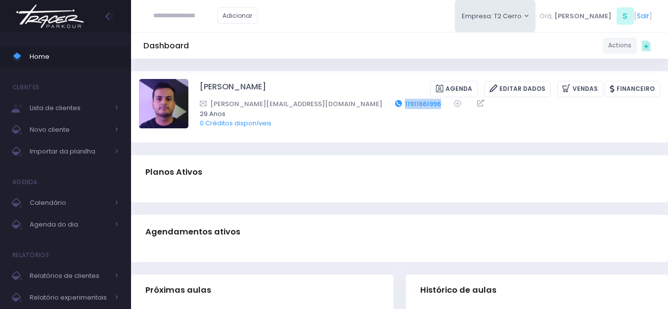
drag, startPoint x: 361, startPoint y: 106, endPoint x: 315, endPoint y: 101, distance: 45.8
click at [315, 101] on div "Patrick.citrini@icloud.com 11911661996" at bounding box center [423, 104] width 447 height 10
copy div "11911661996"
click at [85, 12] on img at bounding box center [49, 16] width 75 height 35
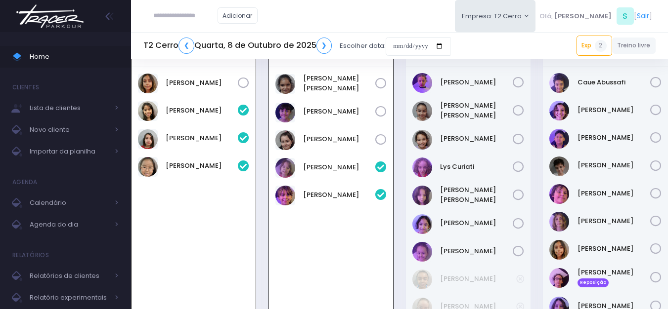
scroll to position [22, 0]
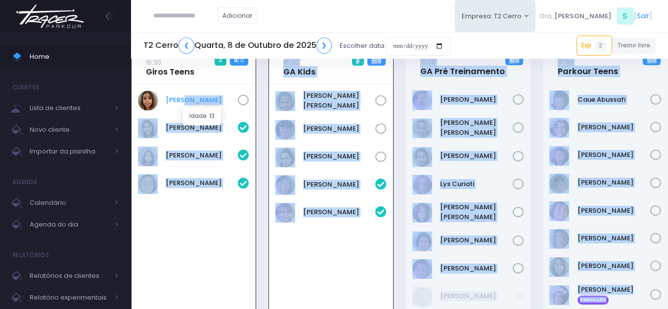
click at [181, 103] on link "[PERSON_NAME]" at bounding box center [202, 100] width 72 height 10
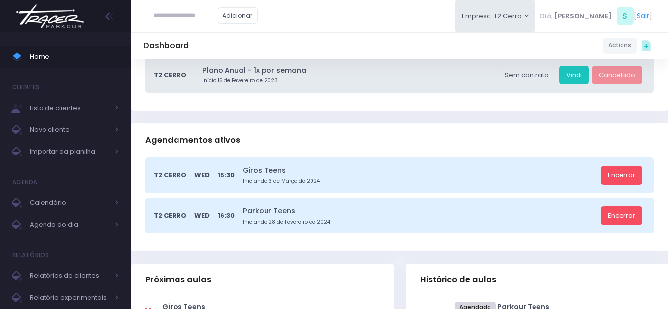
scroll to position [198, 0]
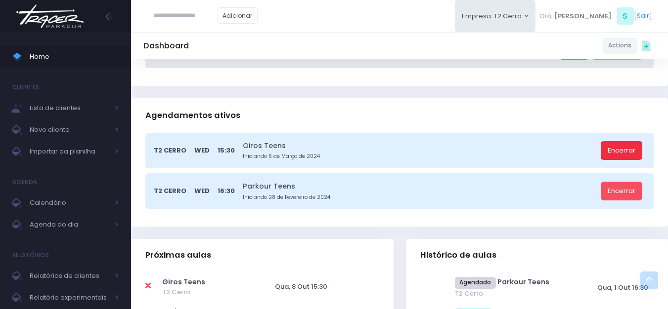
click at [611, 158] on link "Encerrar" at bounding box center [622, 150] width 42 height 19
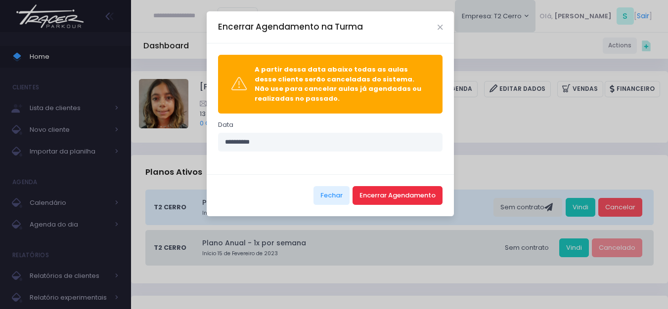
click at [416, 194] on button "Encerrar Agendamento" at bounding box center [398, 195] width 90 height 19
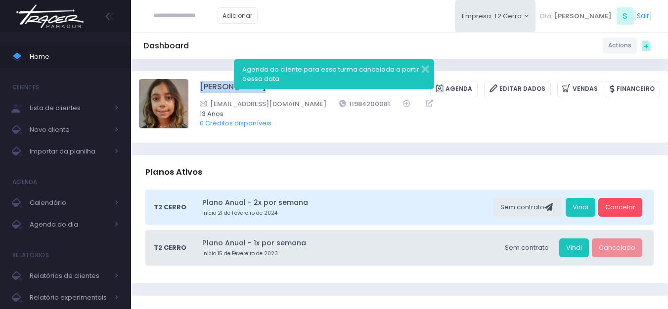
drag, startPoint x: 205, startPoint y: 86, endPoint x: 307, endPoint y: 94, distance: 102.6
click at [307, 94] on div "Marina Winck Arantes Agenda Editar Dados Vendas Financeiro" at bounding box center [399, 106] width 521 height 55
copy div "Marina Winck Arantes"
click at [72, 17] on img at bounding box center [49, 16] width 75 height 35
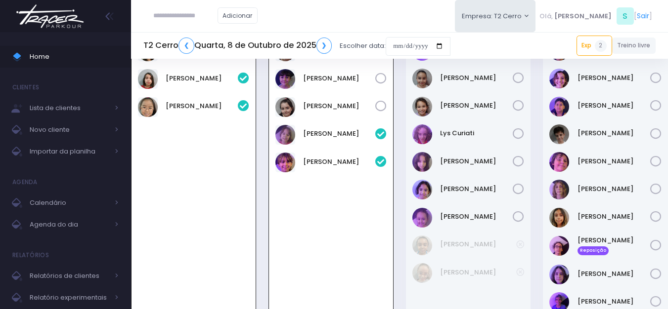
scroll to position [22, 0]
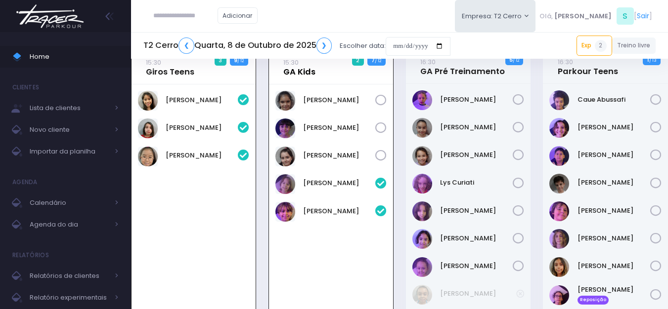
click at [303, 69] on link "15:30 GA Kids" at bounding box center [299, 67] width 32 height 20
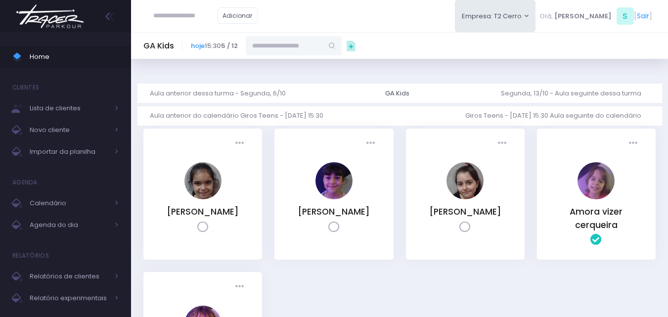
click at [265, 48] on input "text" at bounding box center [284, 45] width 77 height 19
paste input "**********"
click at [271, 61] on link "[PERSON_NAME]" at bounding box center [293, 63] width 57 height 10
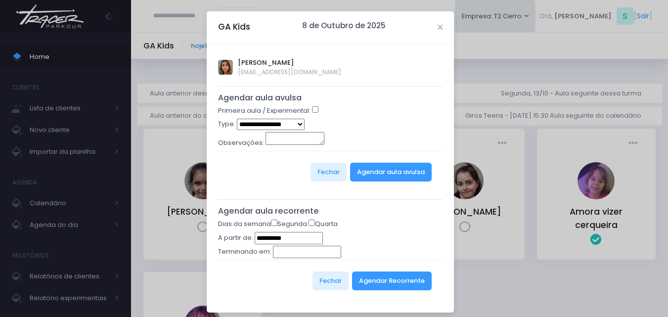
type input "**********"
click at [280, 125] on select "**********" at bounding box center [271, 124] width 68 height 11
click at [394, 140] on div "Observações:" at bounding box center [330, 141] width 225 height 19
click at [387, 284] on button "Agendar Recorrente" at bounding box center [392, 280] width 80 height 19
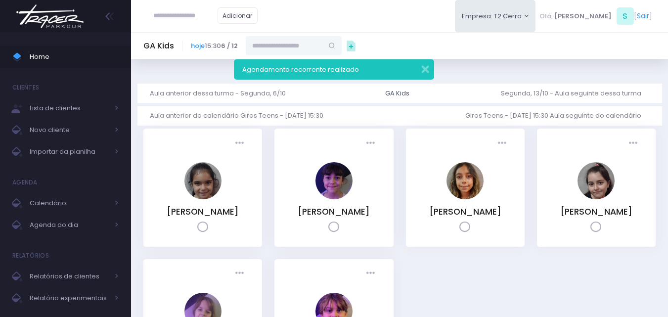
drag, startPoint x: 332, startPoint y: 240, endPoint x: 338, endPoint y: 243, distance: 6.2
click at [334, 233] on icon at bounding box center [333, 226] width 11 height 11
click at [461, 233] on icon at bounding box center [464, 226] width 11 height 11
click at [53, 12] on img at bounding box center [49, 16] width 75 height 35
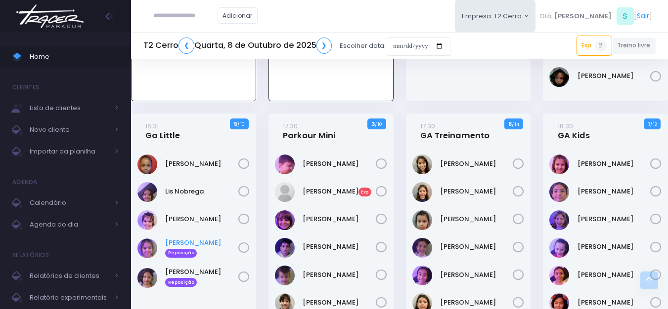
scroll to position [368, 0]
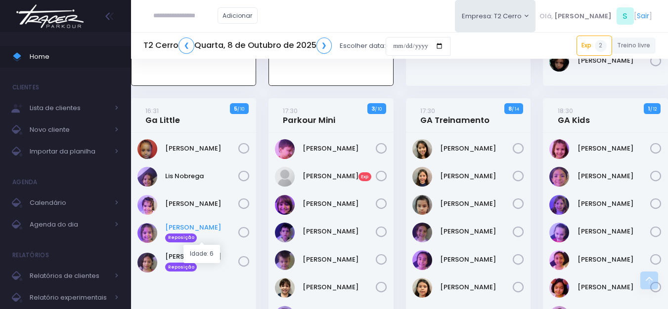
drag, startPoint x: 160, startPoint y: 228, endPoint x: 228, endPoint y: 230, distance: 68.3
click at [228, 230] on div "[PERSON_NAME] Reposição" at bounding box center [193, 233] width 112 height 21
copy div "[PERSON_NAME]"
click at [329, 48] on link "❯" at bounding box center [324, 46] width 16 height 16
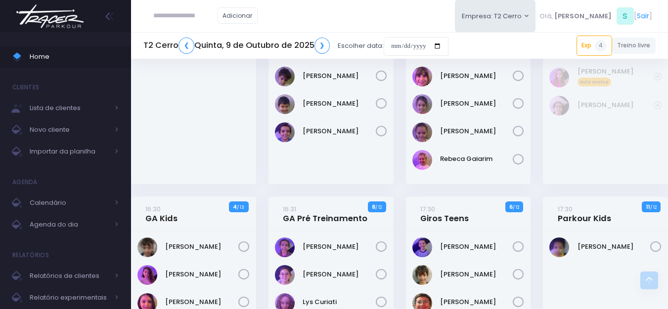
scroll to position [643, 0]
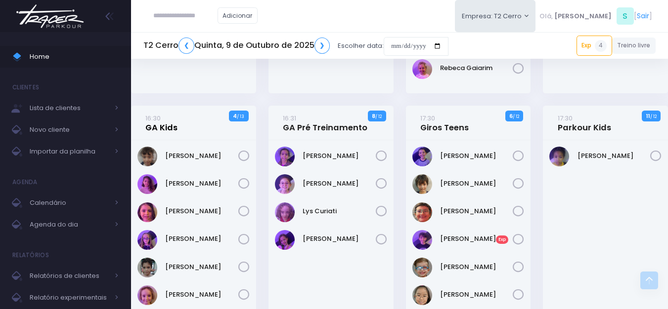
click at [165, 130] on link "16:30 GA Kids" at bounding box center [161, 123] width 32 height 20
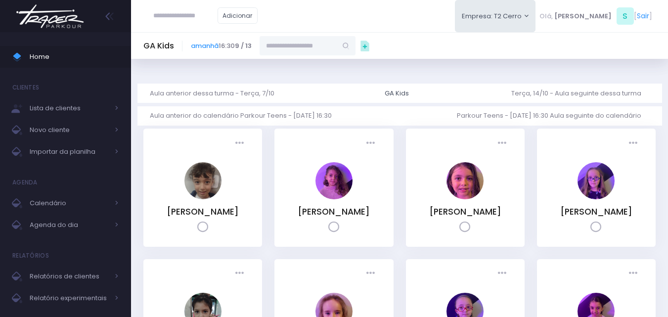
click at [305, 41] on input "text" at bounding box center [298, 45] width 77 height 19
paste input "**********"
type input "**********"
drag, startPoint x: 325, startPoint y: 47, endPoint x: 252, endPoint y: 47, distance: 73.7
click at [252, 47] on div "**********" at bounding box center [273, 45] width 165 height 19
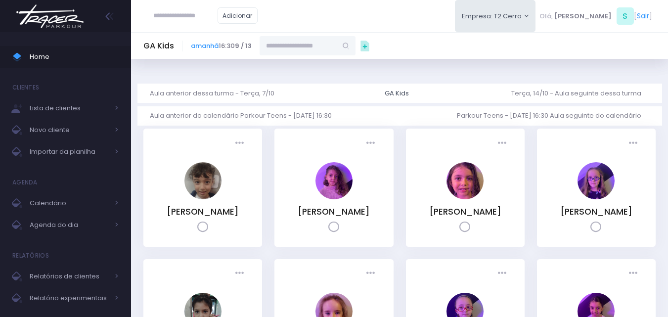
click at [52, 20] on img at bounding box center [49, 16] width 75 height 35
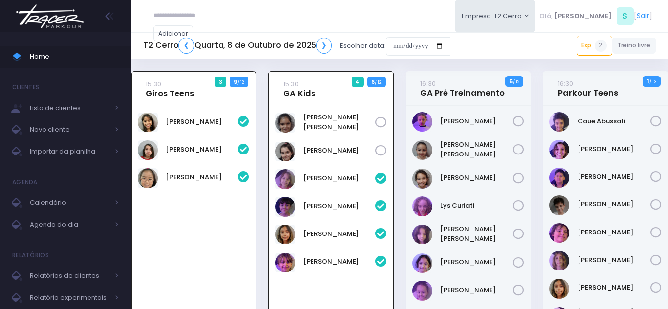
scroll to position [71, 0]
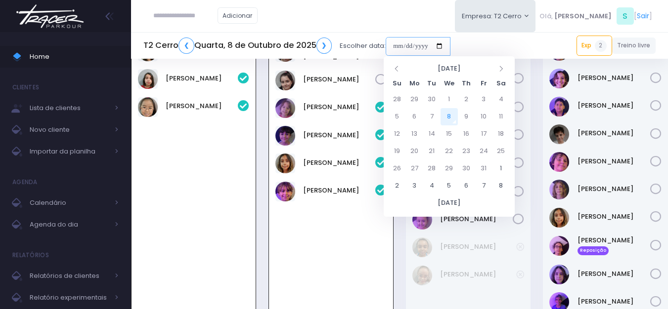
click at [396, 46] on input "date" at bounding box center [418, 46] width 65 height 19
click at [453, 133] on td "15" at bounding box center [449, 134] width 17 height 17
type input "**********"
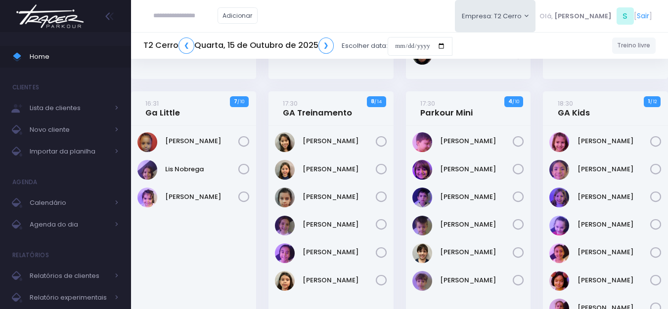
scroll to position [346, 0]
click at [155, 109] on link "16:31 Ga Little" at bounding box center [162, 108] width 35 height 20
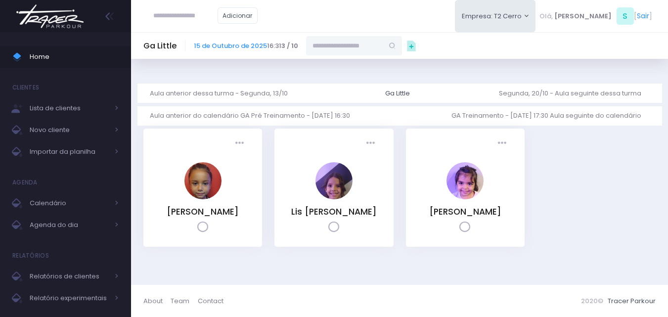
click at [339, 39] on input "text" at bounding box center [344, 45] width 77 height 19
paste input "**********"
click at [358, 63] on link "[PERSON_NAME]" at bounding box center [354, 63] width 57 height 10
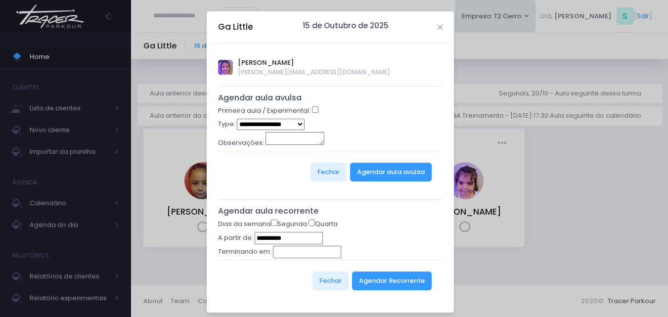
type input "**********"
drag, startPoint x: 288, startPoint y: 124, endPoint x: 287, endPoint y: 129, distance: 5.2
click at [288, 124] on select "**********" at bounding box center [271, 124] width 68 height 11
select select "*"
click at [237, 119] on select "**********" at bounding box center [271, 124] width 68 height 11
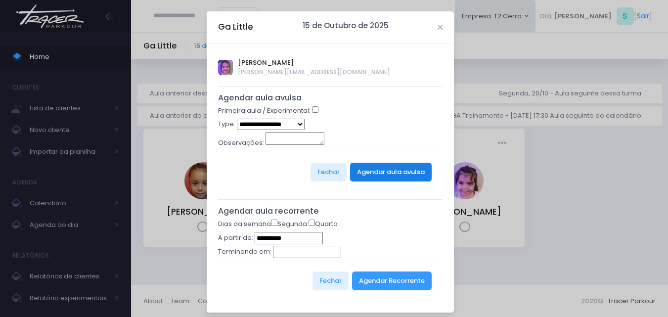
click at [380, 173] on button "Agendar aula avulsa" at bounding box center [391, 172] width 82 height 19
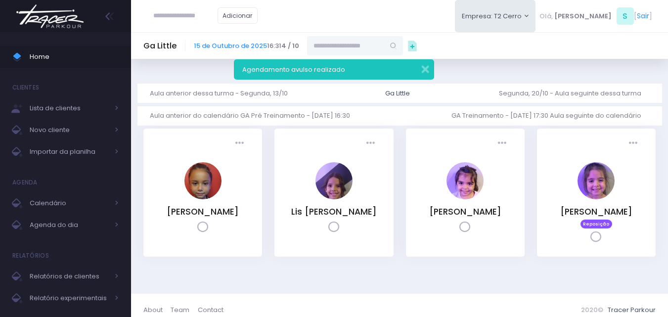
click at [51, 26] on img at bounding box center [49, 16] width 75 height 35
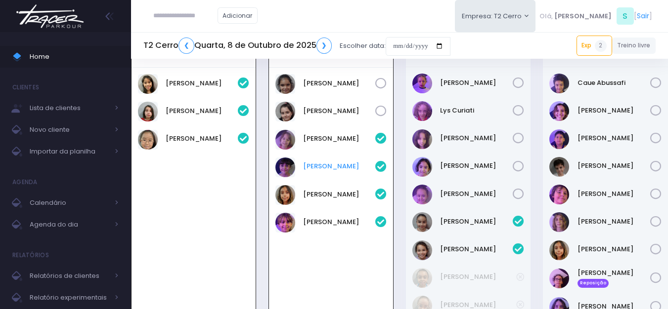
scroll to position [22, 0]
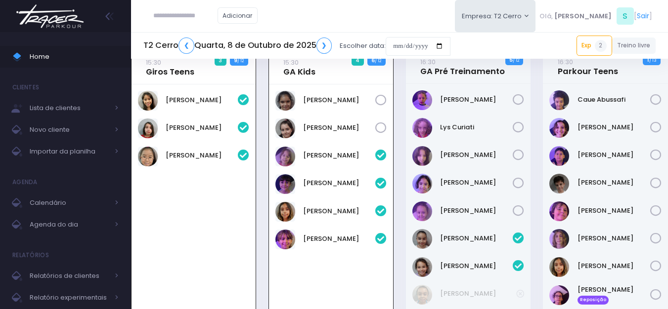
click at [516, 100] on icon at bounding box center [518, 99] width 11 height 11
click at [519, 128] on icon at bounding box center [518, 127] width 11 height 11
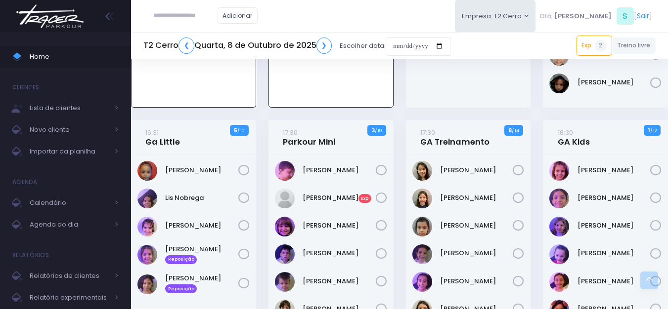
scroll to position [396, 0]
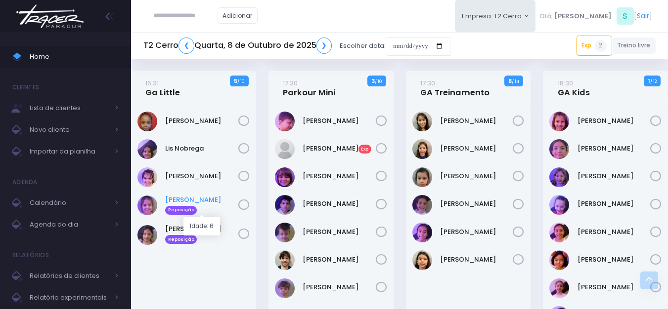
click at [206, 195] on link "Melissa Minotti Reposição" at bounding box center [201, 205] width 73 height 20
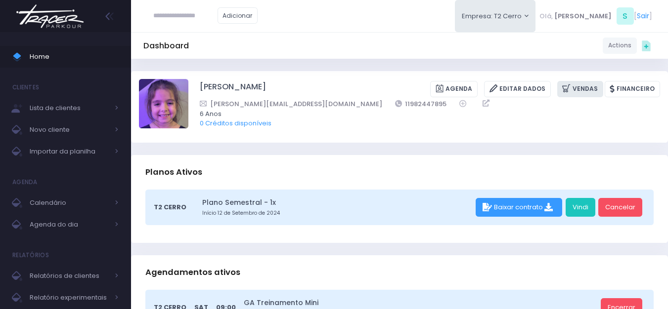
click at [597, 88] on link "Vendas" at bounding box center [580, 89] width 46 height 16
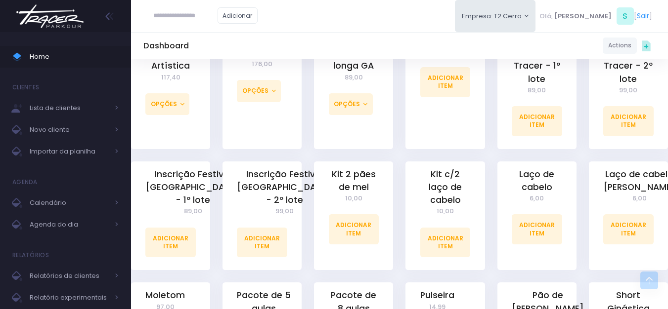
scroll to position [692, 0]
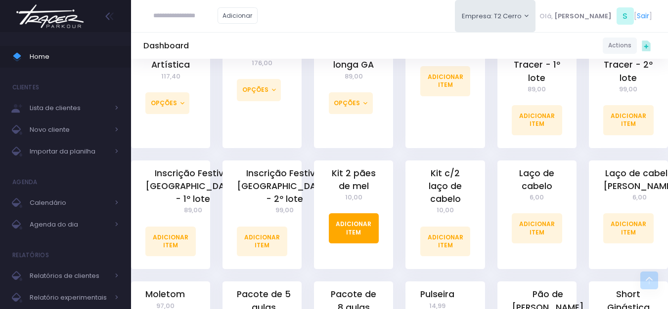
click at [349, 223] on link "Adicionar Item" at bounding box center [354, 229] width 50 height 30
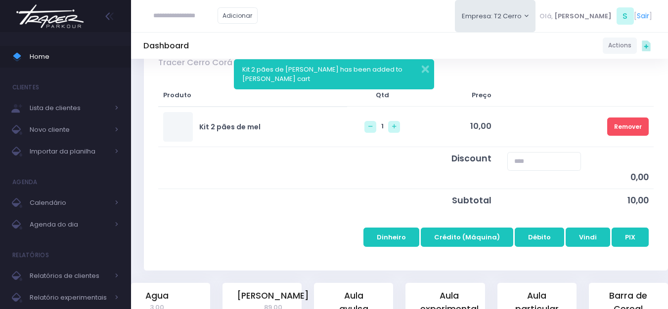
scroll to position [148, 0]
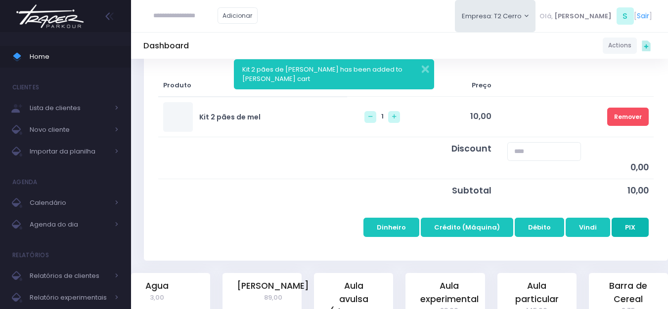
click at [635, 231] on button "PIX" at bounding box center [630, 227] width 37 height 19
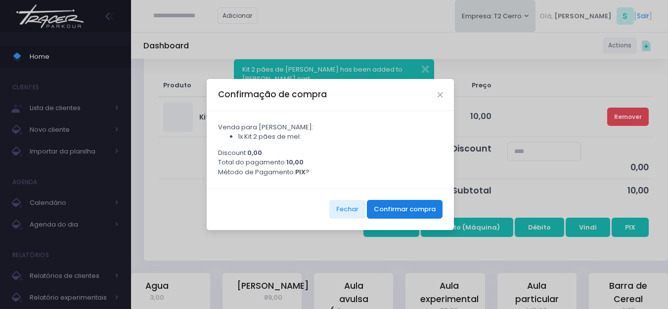
click at [408, 215] on button "Confirmar compra" at bounding box center [405, 209] width 76 height 19
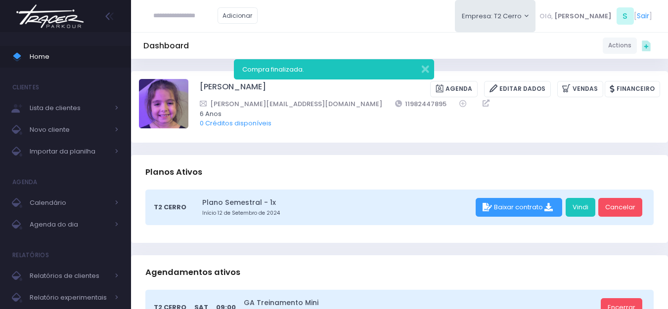
click at [57, 20] on img at bounding box center [49, 16] width 75 height 35
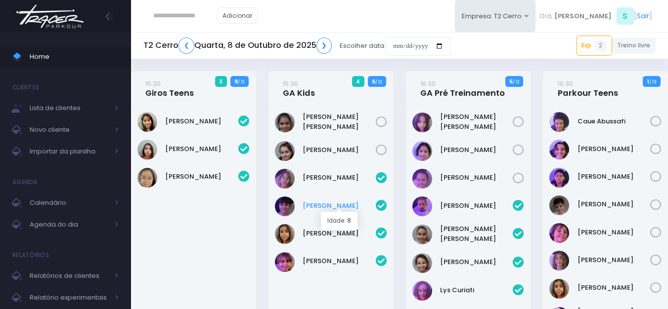
click at [338, 204] on link "Letícia Gonzalez" at bounding box center [339, 206] width 73 height 10
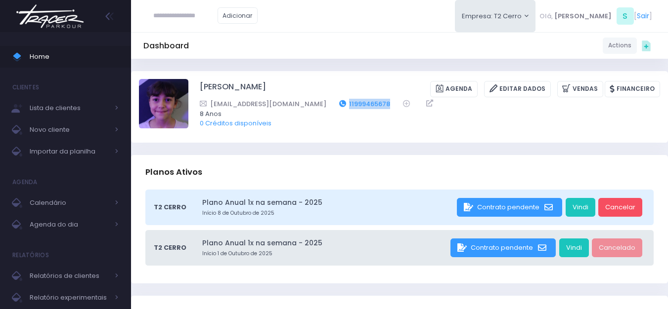
drag, startPoint x: 348, startPoint y: 101, endPoint x: 302, endPoint y: 105, distance: 46.1
click at [302, 105] on div "Lugg10@yahoo.com.br 11999465678" at bounding box center [423, 104] width 447 height 10
copy link "11999465678"
click at [67, 19] on img at bounding box center [49, 16] width 75 height 35
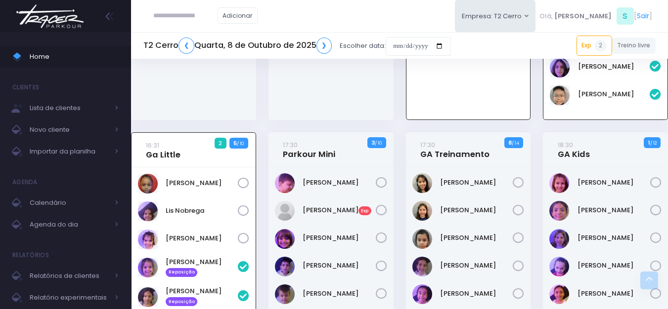
scroll to position [396, 0]
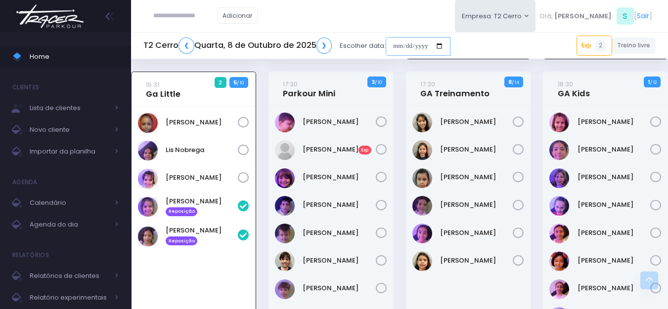
click at [390, 43] on input "date" at bounding box center [418, 46] width 65 height 19
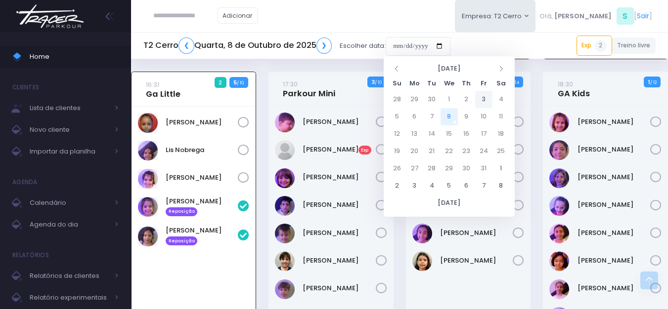
click at [483, 102] on td "3" at bounding box center [483, 99] width 17 height 17
type input "**********"
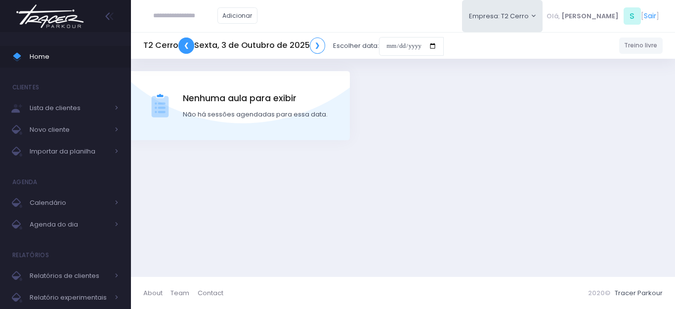
click at [185, 48] on link "❮" at bounding box center [186, 46] width 16 height 16
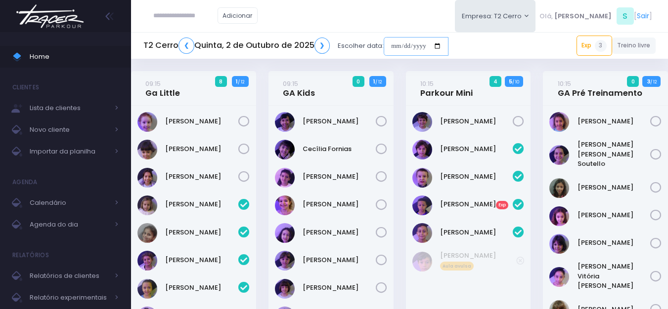
click at [396, 41] on input "date" at bounding box center [416, 46] width 65 height 19
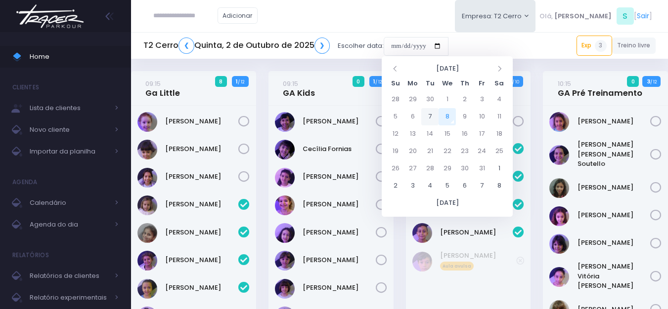
click at [427, 119] on td "7" at bounding box center [429, 116] width 17 height 17
type input "**********"
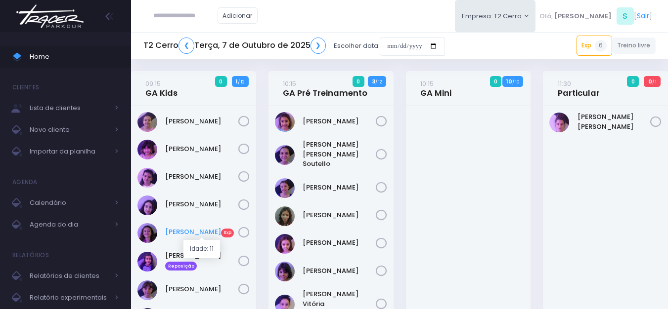
click at [206, 230] on link "Luisa Monteiro Exp" at bounding box center [201, 232] width 73 height 10
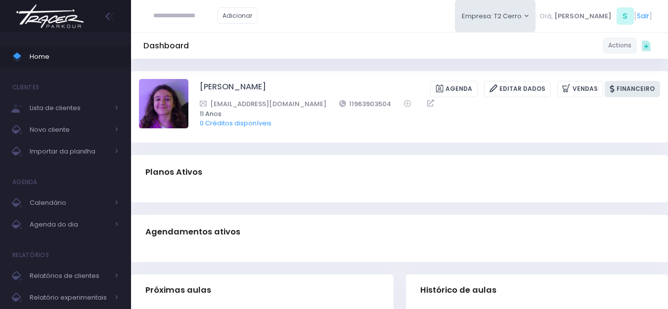
click at [617, 89] on icon at bounding box center [613, 89] width 7 height 8
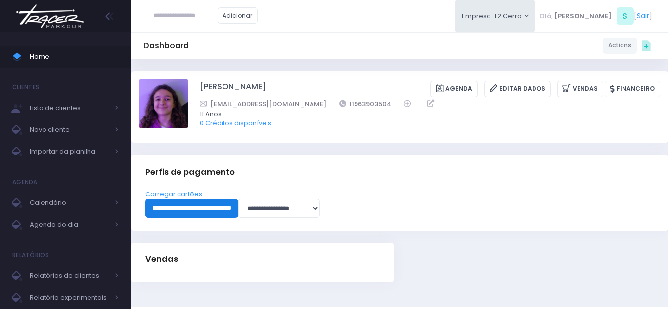
click at [238, 204] on input "**********" at bounding box center [191, 208] width 93 height 19
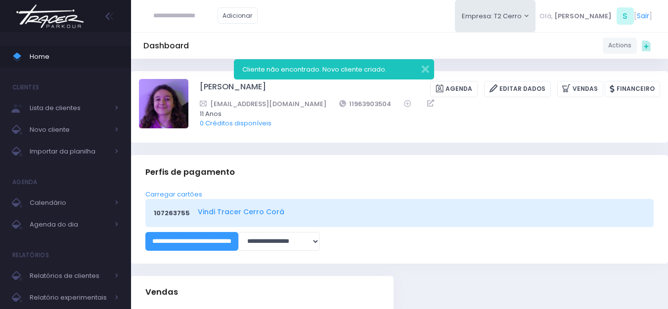
click at [236, 211] on link "Vindi Tracer Cerro Corá" at bounding box center [420, 212] width 444 height 10
click at [247, 211] on link "Vindi Tracer Cerro Corá" at bounding box center [420, 212] width 444 height 10
drag, startPoint x: 194, startPoint y: 89, endPoint x: 312, endPoint y: 90, distance: 117.7
click at [312, 90] on div "Luisa Monteiro Ramenzoni Agenda Editar Dados Vendas Financeiro" at bounding box center [399, 106] width 521 height 55
copy div "Luisa Monteiro Ramenzoni"
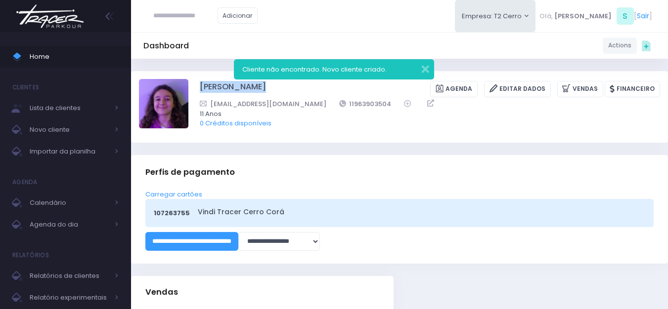
click at [66, 17] on img at bounding box center [49, 16] width 75 height 35
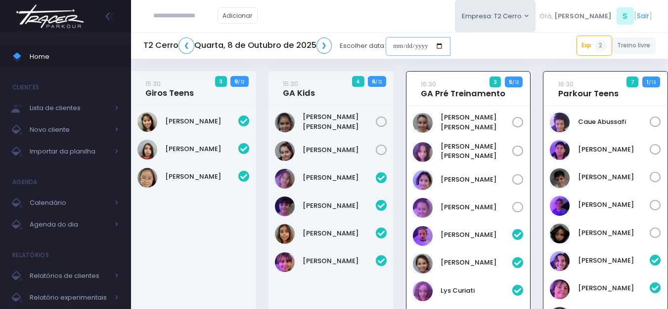
click at [399, 44] on input "date" at bounding box center [418, 46] width 65 height 19
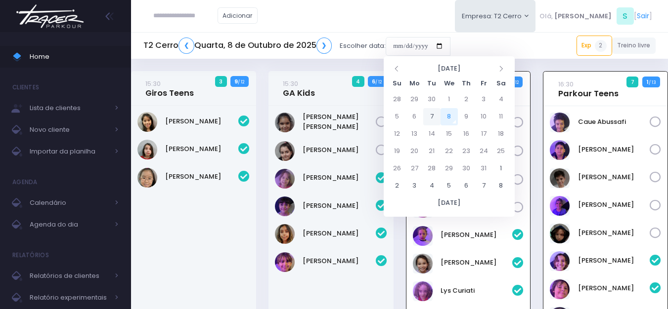
click at [434, 117] on td "7" at bounding box center [431, 116] width 17 height 17
type input "**********"
click at [436, 130] on td "14" at bounding box center [431, 134] width 17 height 17
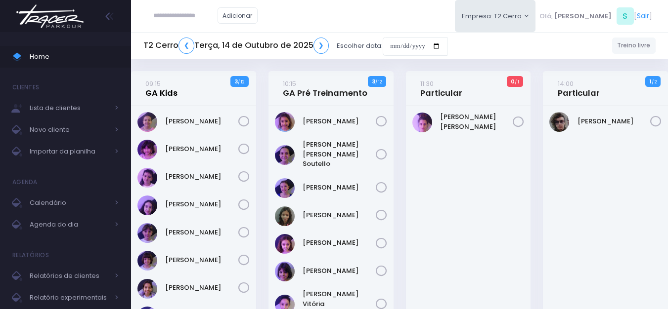
click at [161, 93] on link "09:15 GA Kids" at bounding box center [161, 89] width 32 height 20
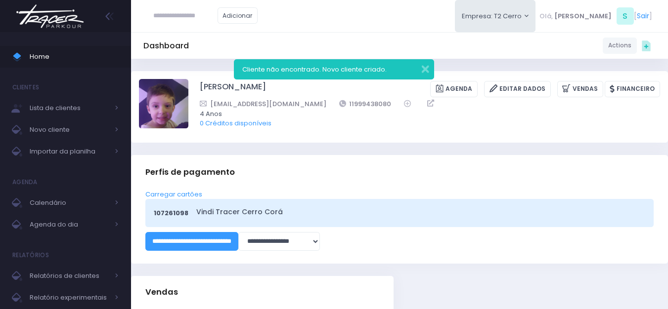
click at [172, 20] on input "text" at bounding box center [185, 15] width 64 height 19
paste input "**********"
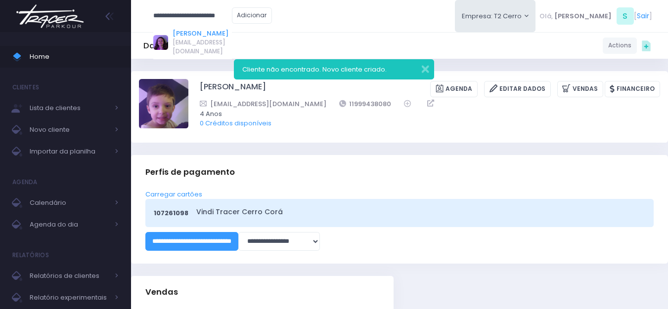
click at [193, 36] on link "[PERSON_NAME]" at bounding box center [202, 34] width 59 height 10
type input "**********"
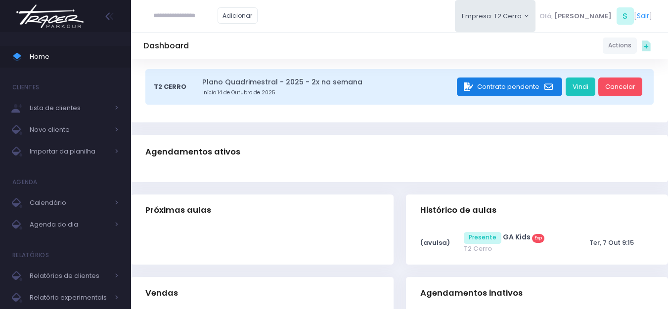
scroll to position [148, 0]
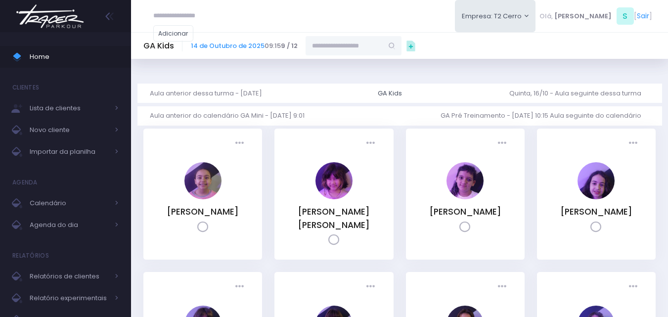
click at [322, 47] on input "text" at bounding box center [344, 45] width 77 height 19
paste input "**********"
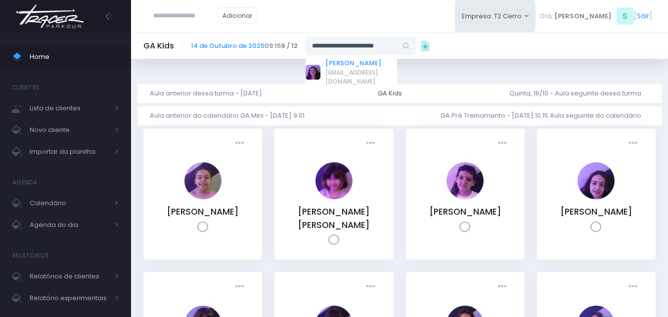
click at [334, 68] on link "[PERSON_NAME]" at bounding box center [361, 63] width 72 height 10
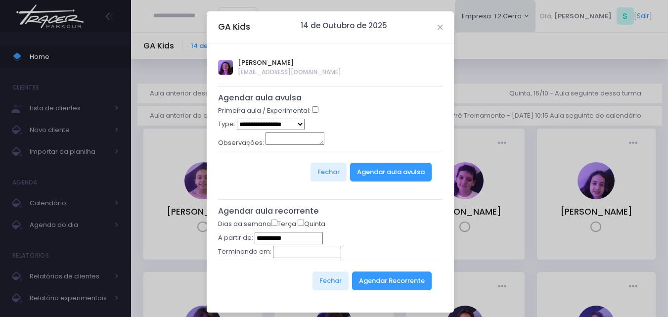
type input "**********"
click at [374, 278] on button "Agendar Recorrente" at bounding box center [392, 280] width 80 height 19
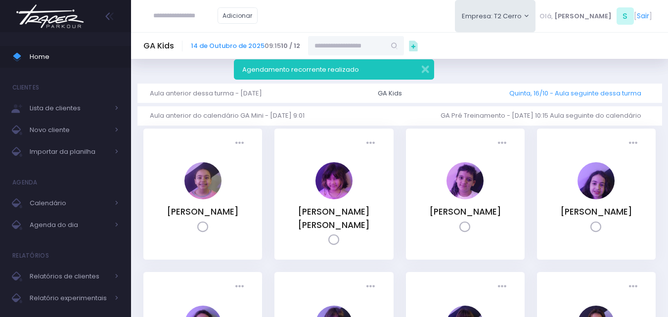
click at [520, 90] on link "Quinta, 16/10 - Aula seguinte dessa turma" at bounding box center [579, 93] width 140 height 19
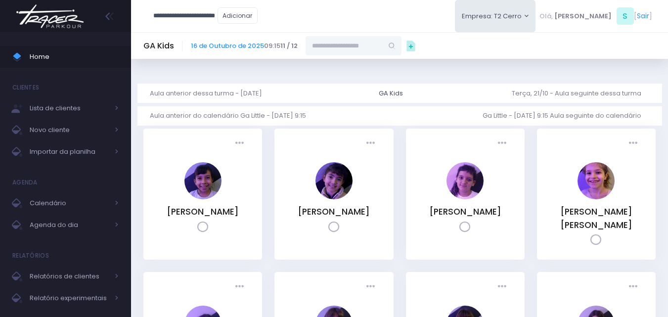
scroll to position [0, 6]
type input "**********"
click at [360, 44] on input "text" at bounding box center [344, 45] width 77 height 19
paste input "**********"
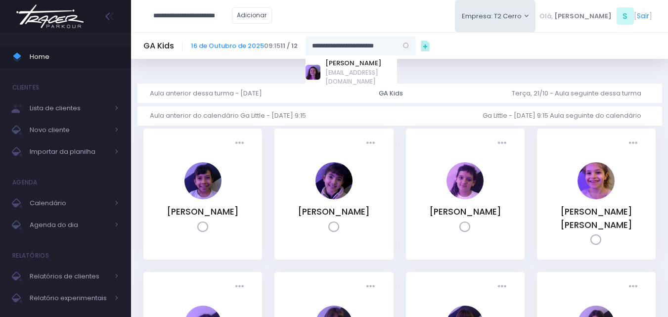
click at [360, 44] on input "**********" at bounding box center [351, 45] width 91 height 19
click at [351, 68] on link "Luisa Monteiro Ramenzoni" at bounding box center [361, 63] width 72 height 10
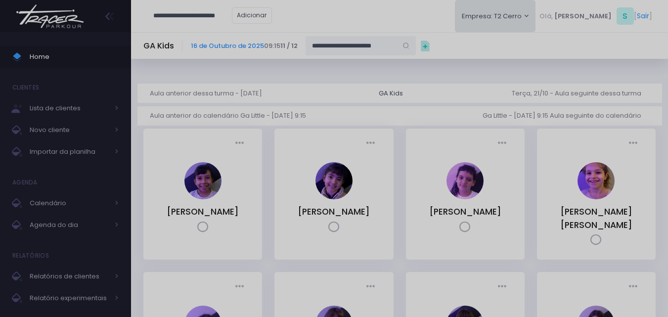
scroll to position [0, 5]
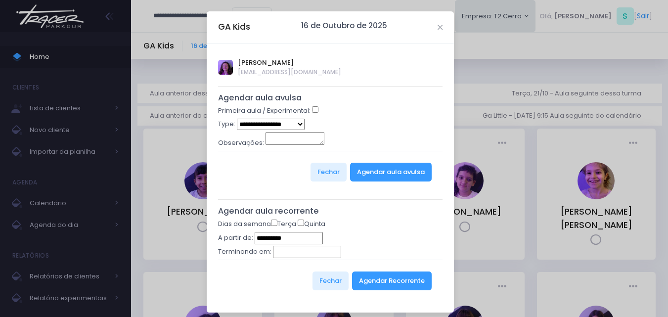
type input "**********"
click at [384, 284] on button "Agendar Recorrente" at bounding box center [392, 280] width 80 height 19
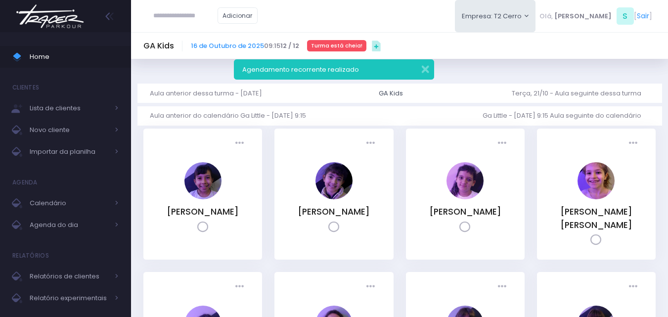
click at [73, 9] on img at bounding box center [49, 16] width 75 height 35
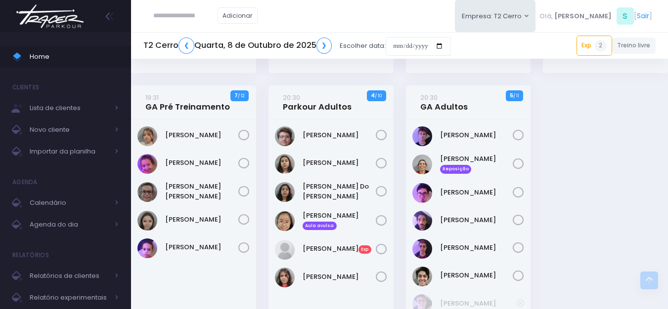
scroll to position [1273, 0]
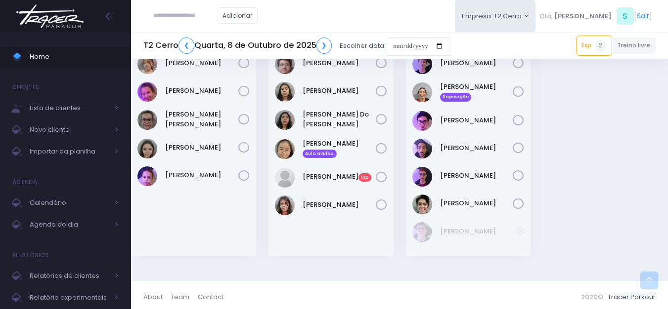
click at [57, 15] on img at bounding box center [49, 16] width 75 height 35
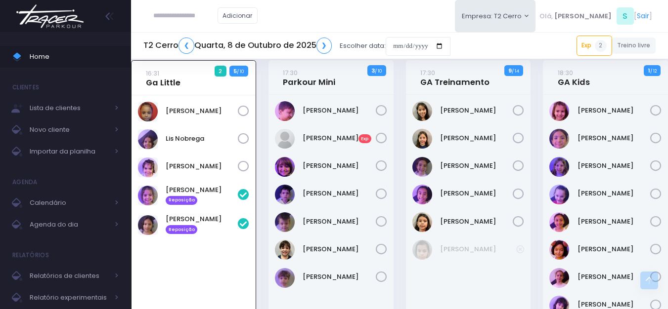
scroll to position [391, 0]
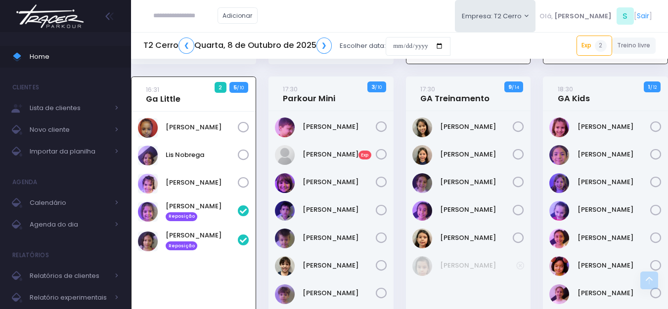
click at [192, 12] on input "text" at bounding box center [185, 15] width 64 height 19
click at [208, 30] on link "[PERSON_NAME]" at bounding box center [201, 34] width 56 height 10
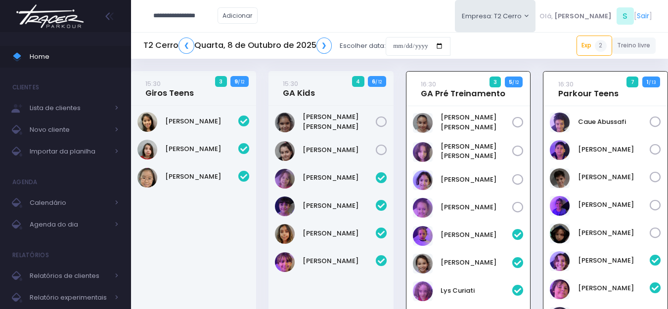
type input "**********"
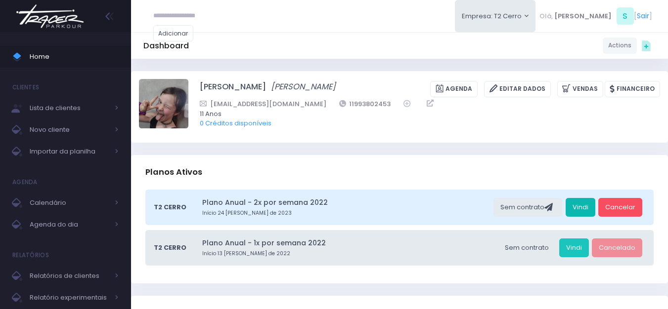
click at [583, 205] on link "Vindi" at bounding box center [581, 207] width 30 height 19
click at [52, 19] on img at bounding box center [49, 16] width 75 height 35
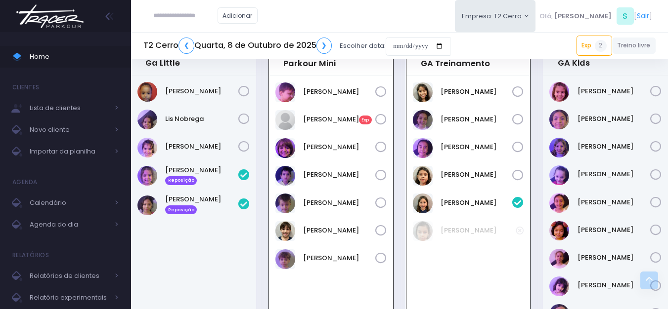
scroll to position [408, 0]
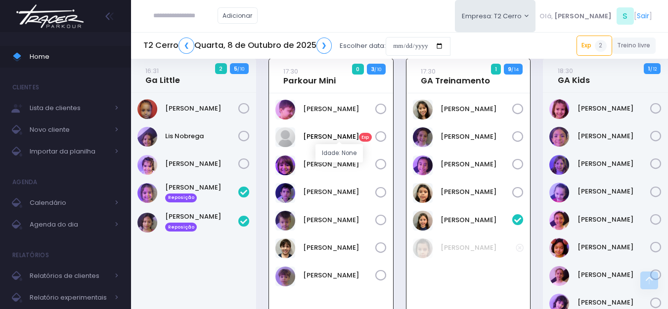
click at [340, 136] on link "Luiz Gustavo Exp" at bounding box center [339, 137] width 72 height 10
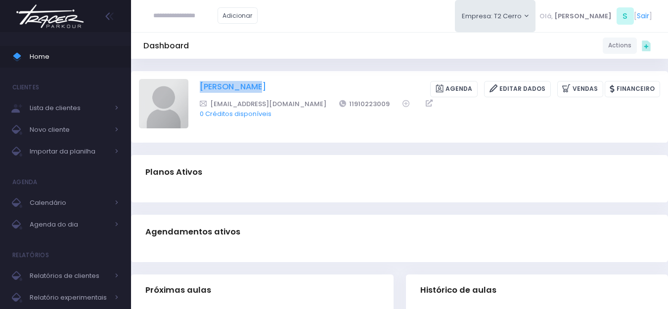
drag, startPoint x: 193, startPoint y: 88, endPoint x: 251, endPoint y: 89, distance: 57.4
click at [251, 89] on div "[PERSON_NAME] [GEOGRAPHIC_DATA] Editar Dados [GEOGRAPHIC_DATA] Financeiro" at bounding box center [399, 106] width 521 height 55
copy div "[PERSON_NAME]"
click at [178, 98] on img at bounding box center [163, 103] width 49 height 49
click at [188, 79] on input "file" at bounding box center [188, 79] width 0 height 0
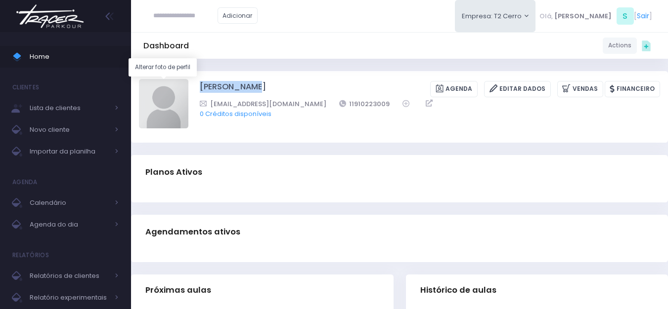
type input "**********"
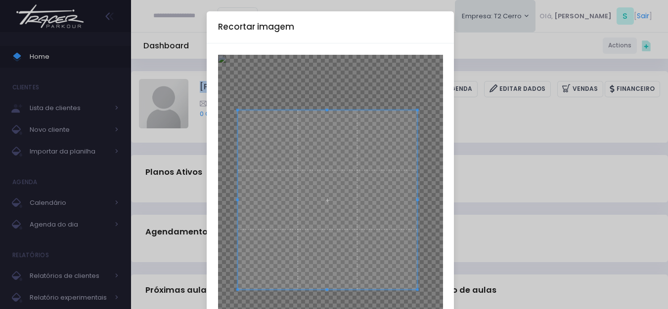
click at [326, 193] on span at bounding box center [327, 199] width 179 height 179
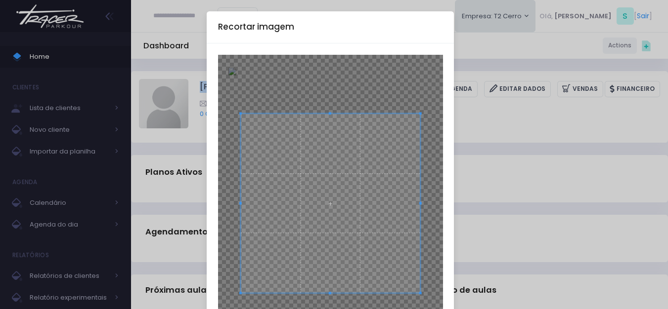
click at [324, 219] on span at bounding box center [330, 203] width 179 height 179
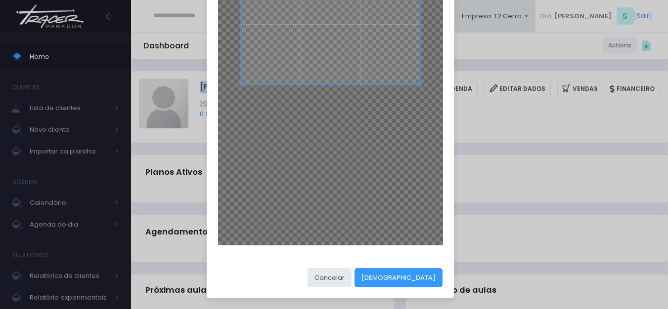
scroll to position [209, 0]
click at [433, 276] on button "Cortar" at bounding box center [398, 277] width 88 height 19
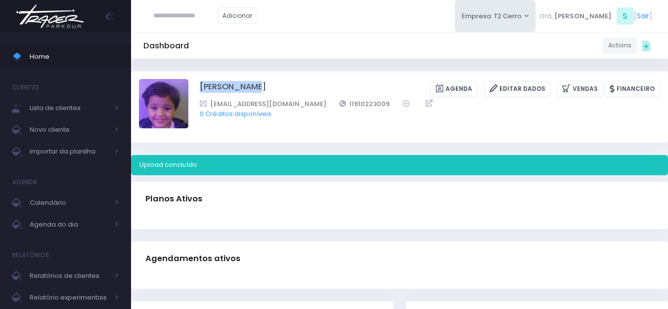
click at [72, 14] on img at bounding box center [49, 16] width 75 height 35
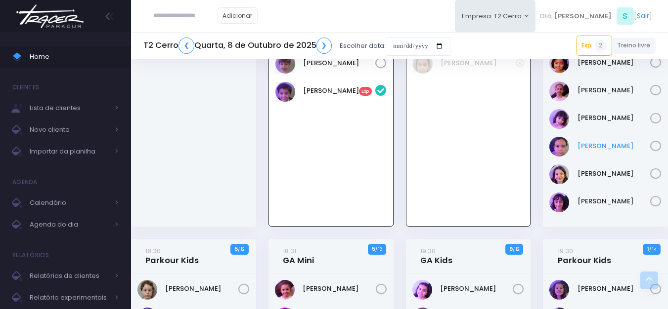
scroll to position [565, 0]
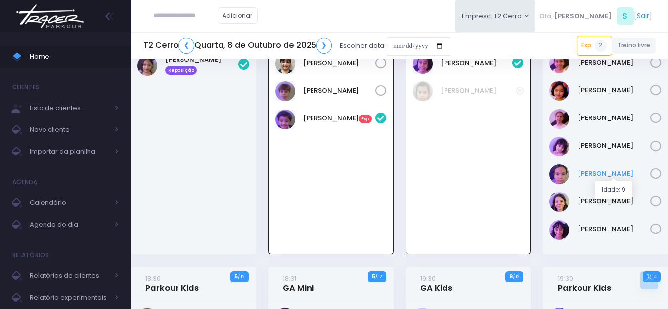
click at [612, 177] on link "Marcela Esteves" at bounding box center [613, 174] width 73 height 10
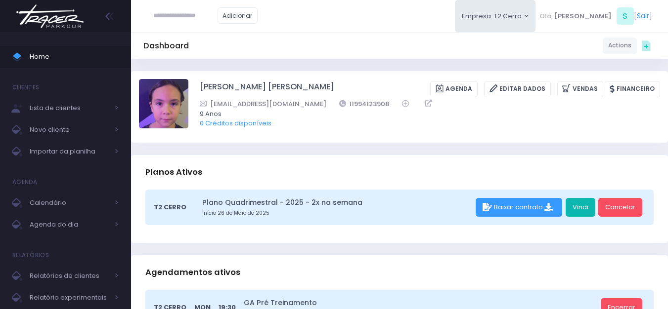
click at [573, 206] on link "Vindi" at bounding box center [581, 207] width 30 height 19
click at [590, 90] on link "Vendas" at bounding box center [580, 89] width 46 height 16
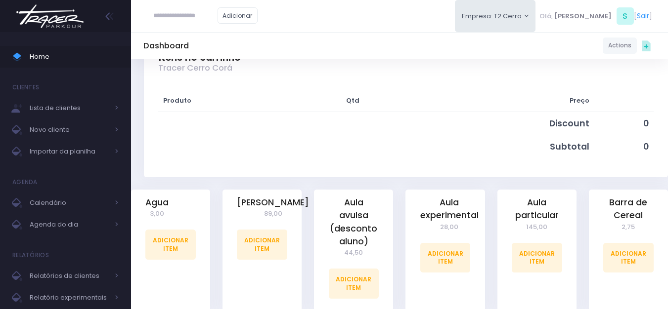
scroll to position [198, 0]
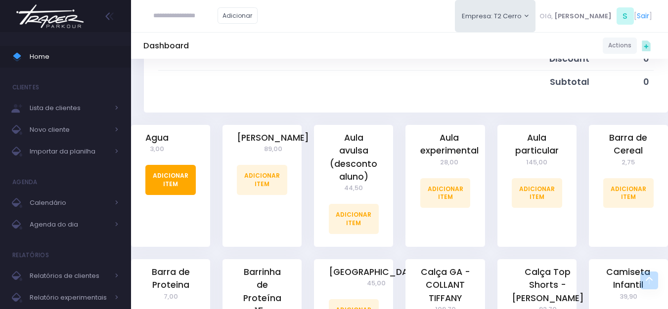
click at [165, 186] on link "Adicionar Item" at bounding box center [170, 180] width 50 height 30
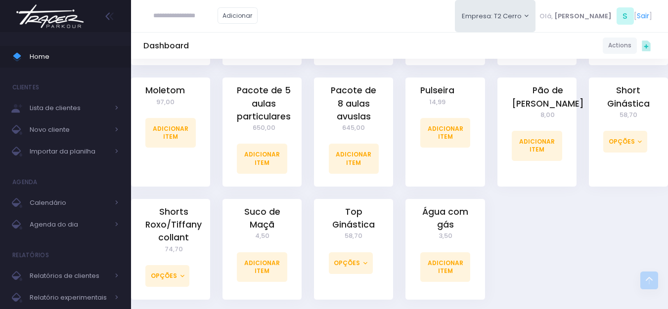
scroll to position [931, 0]
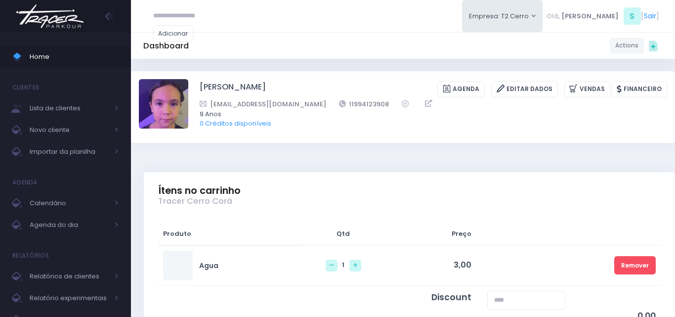
click at [456, 217] on div "Produto Qtd Preço Agua" at bounding box center [409, 310] width 531 height 200
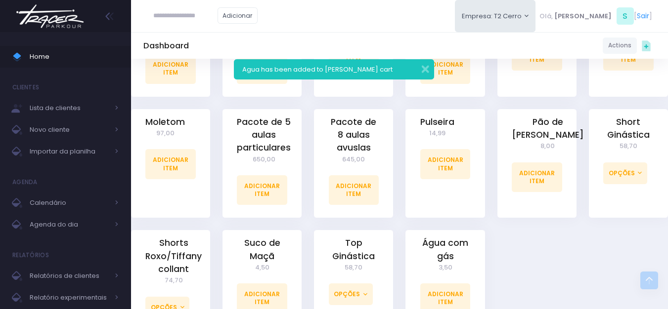
scroll to position [1030, 0]
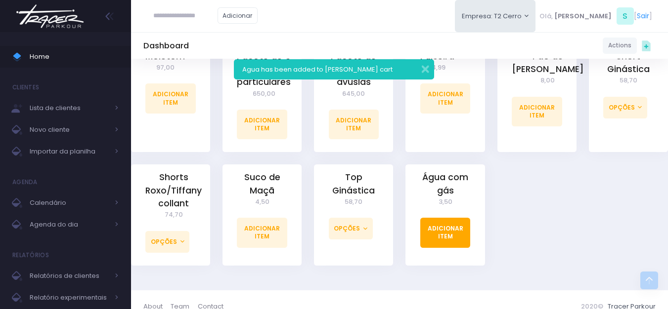
click at [440, 220] on link "Adicionar Item" at bounding box center [445, 233] width 50 height 30
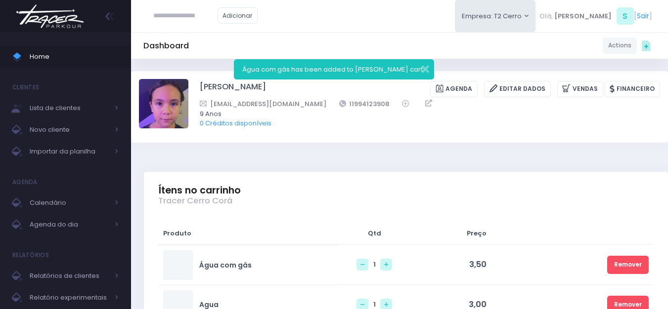
click at [48, 17] on img at bounding box center [49, 16] width 75 height 35
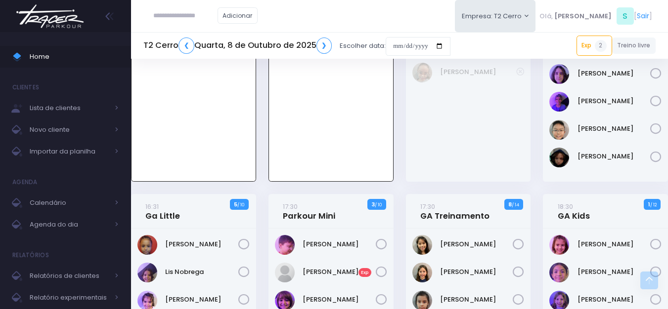
scroll to position [297, 0]
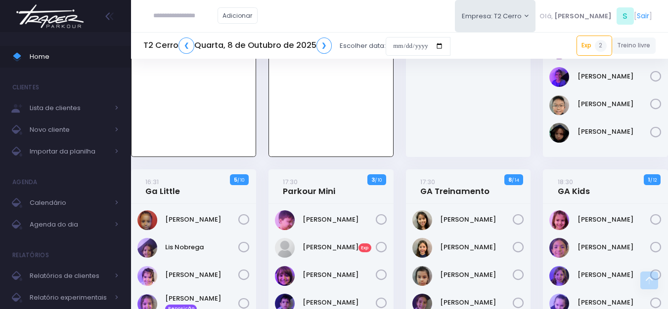
click at [379, 249] on icon at bounding box center [381, 247] width 11 height 11
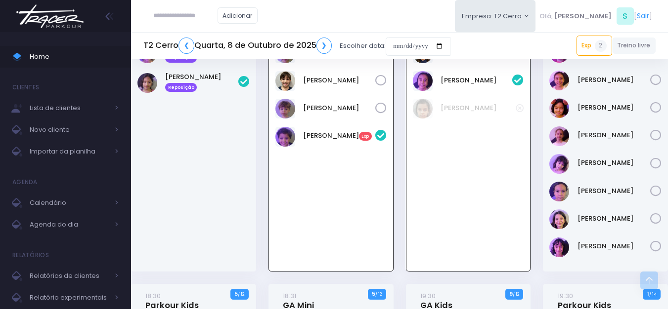
scroll to position [565, 0]
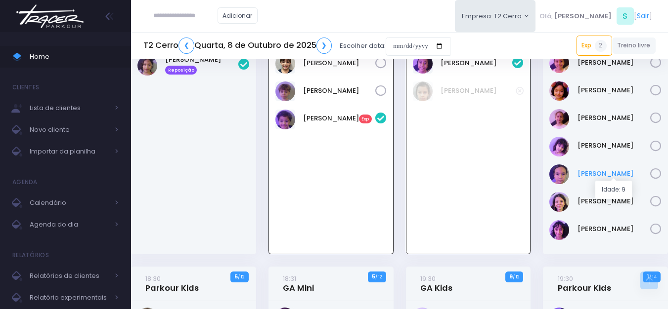
click at [596, 172] on link "[PERSON_NAME]" at bounding box center [613, 174] width 73 height 10
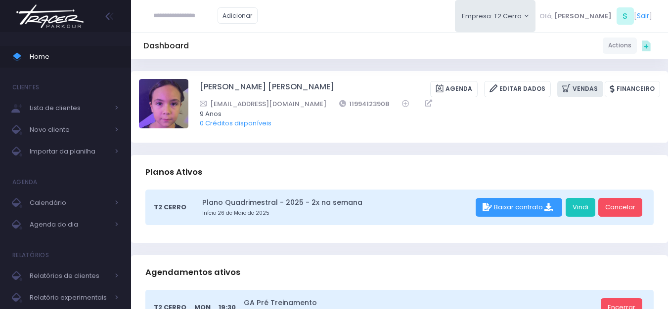
click at [583, 88] on link "Vendas" at bounding box center [580, 89] width 46 height 16
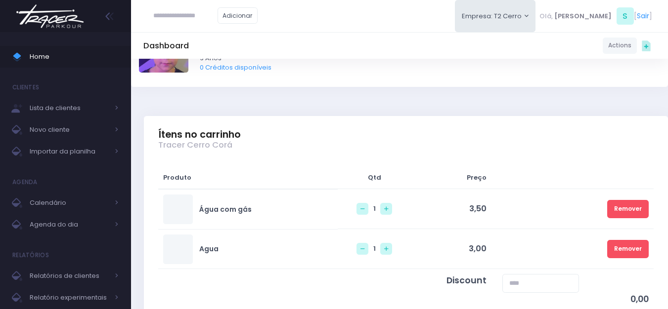
scroll to position [148, 0]
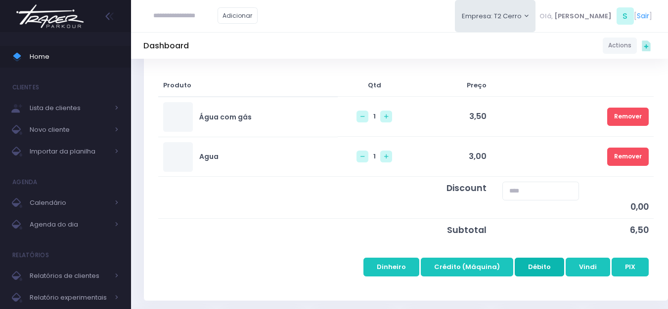
click at [548, 273] on button "Débito" at bounding box center [539, 267] width 49 height 19
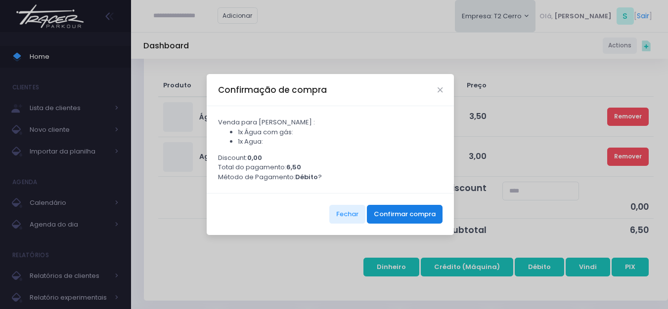
click at [400, 218] on button "Confirmar compra" at bounding box center [405, 214] width 76 height 19
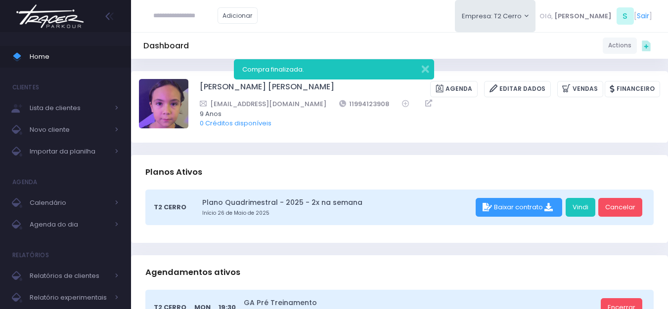
click at [72, 18] on img at bounding box center [49, 16] width 75 height 35
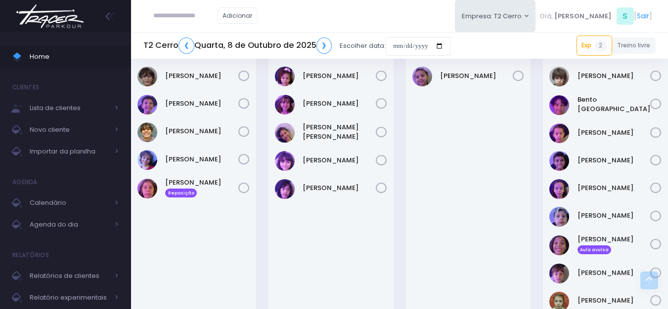
scroll to position [812, 0]
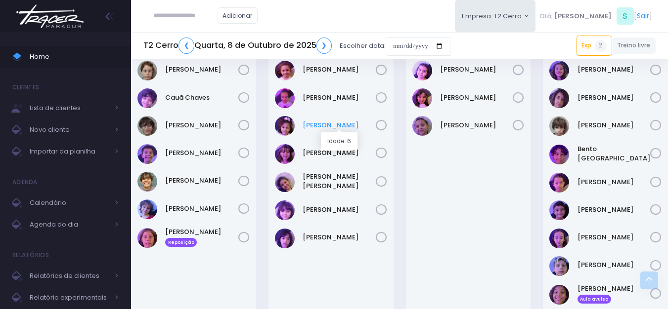
click at [313, 129] on link "[PERSON_NAME]" at bounding box center [339, 126] width 73 height 10
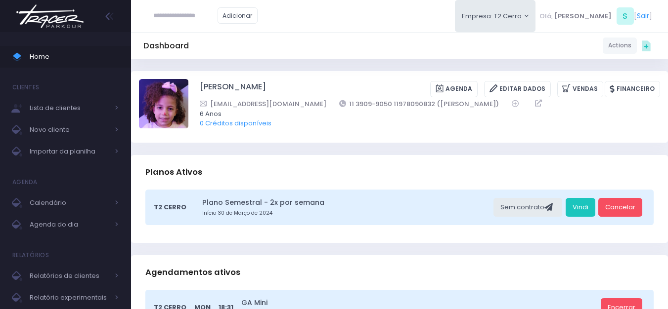
click at [52, 25] on img at bounding box center [49, 16] width 75 height 35
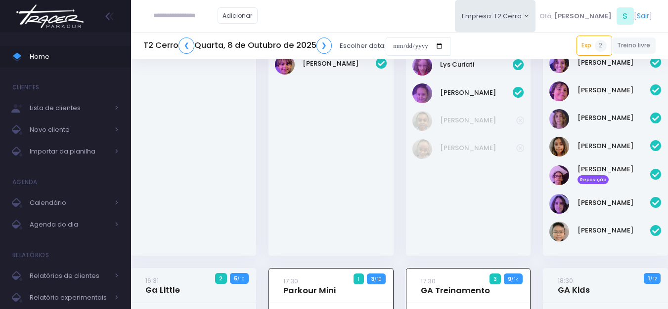
scroll to position [122, 0]
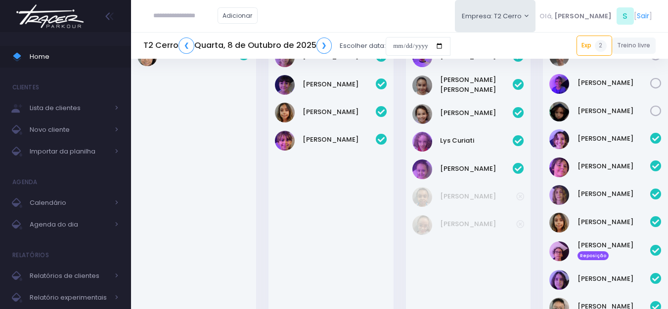
click at [49, 15] on img at bounding box center [49, 16] width 75 height 35
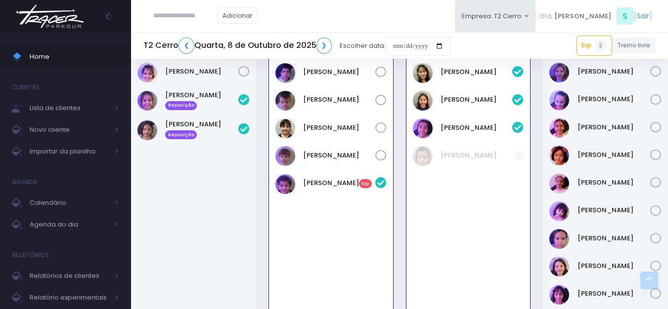
scroll to position [565, 0]
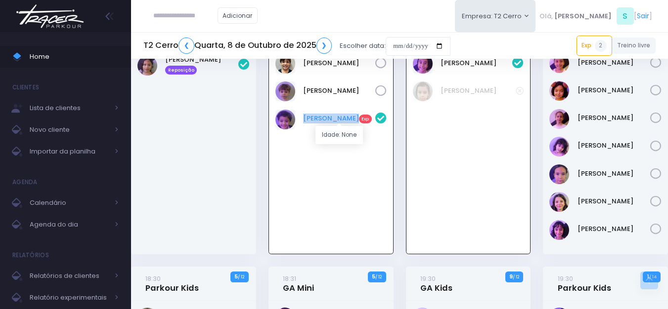
drag, startPoint x: 300, startPoint y: 119, endPoint x: 339, endPoint y: 117, distance: 39.1
click at [345, 120] on div "Luiz Gustavo Exp" at bounding box center [330, 120] width 111 height 20
click at [336, 116] on link "Luiz Gustavo Exp" at bounding box center [339, 119] width 72 height 10
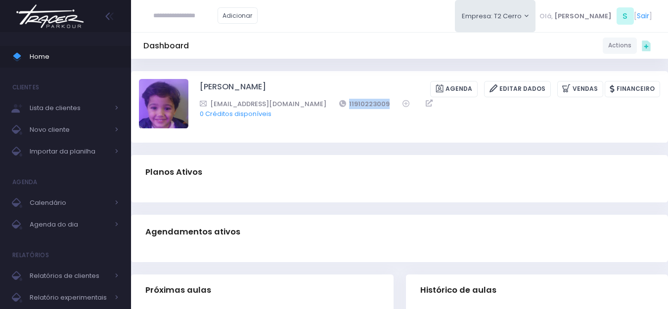
drag, startPoint x: 370, startPoint y: 103, endPoint x: 313, endPoint y: 102, distance: 56.4
click at [313, 102] on div "[EMAIL_ADDRESS][DOMAIN_NAME] 11910223009" at bounding box center [423, 104] width 447 height 10
copy link "11910223009"
click at [57, 19] on img at bounding box center [49, 16] width 75 height 35
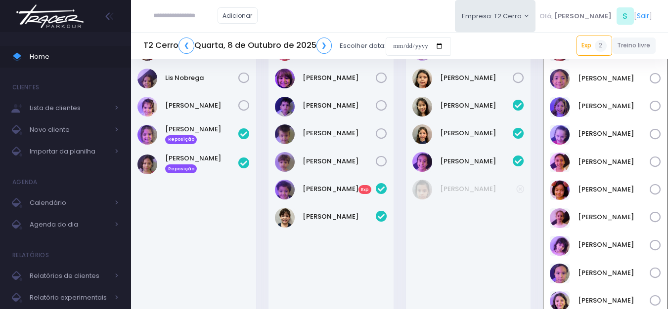
scroll to position [468, 0]
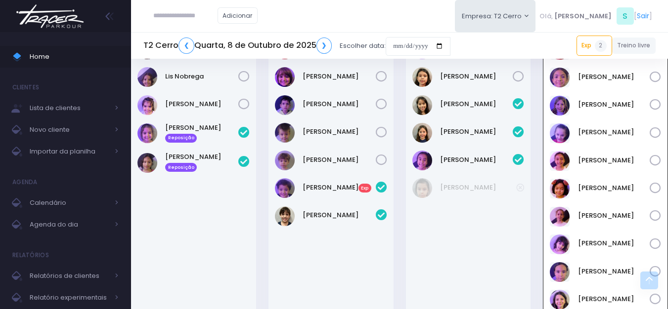
click at [74, 5] on img at bounding box center [49, 16] width 75 height 35
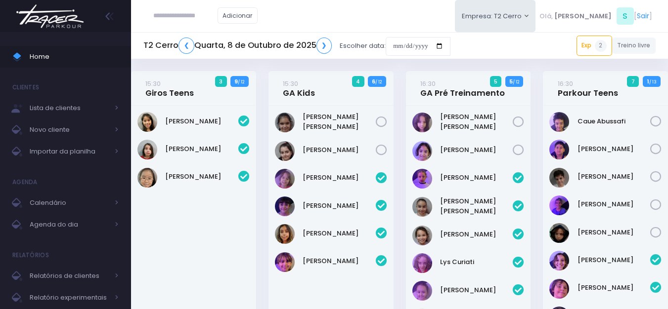
scroll to position [466, 0]
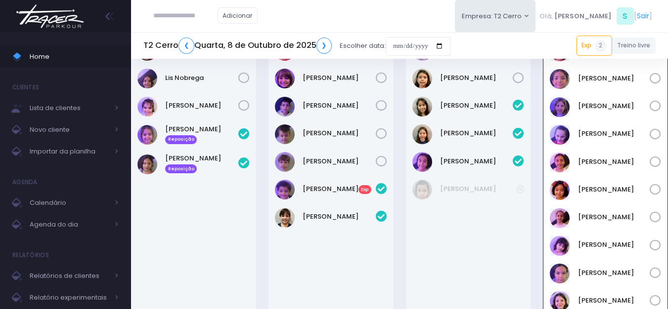
click at [51, 17] on img at bounding box center [49, 16] width 75 height 35
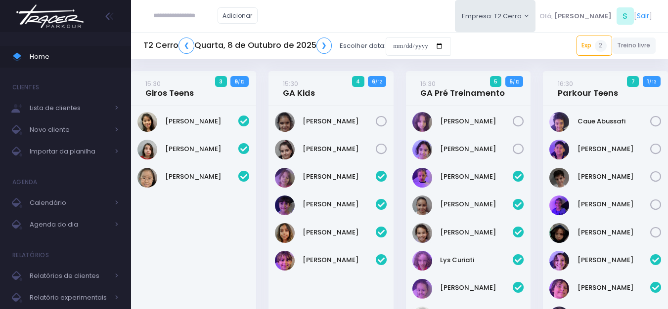
scroll to position [466, 0]
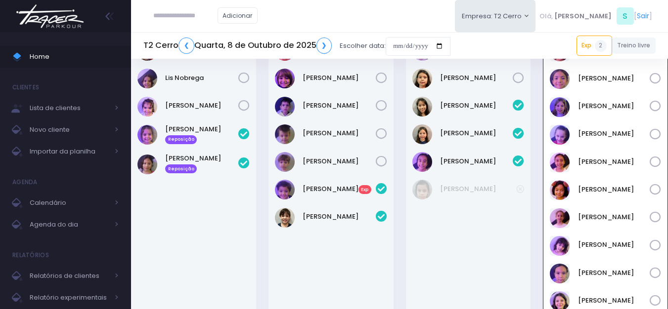
click at [49, 19] on img at bounding box center [49, 16] width 75 height 35
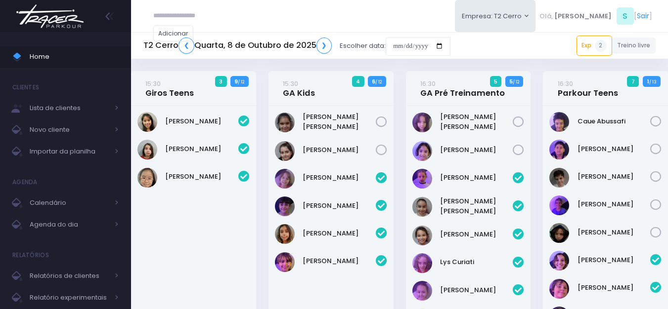
scroll to position [466, 0]
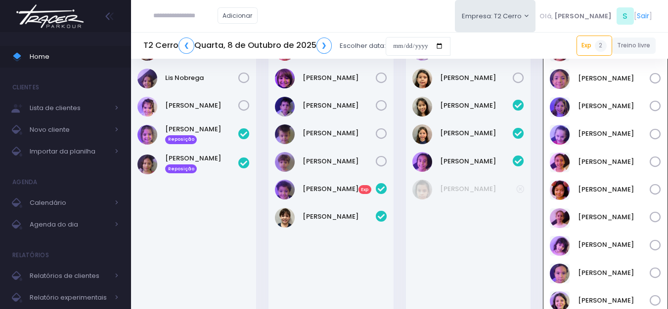
click at [67, 22] on img at bounding box center [49, 16] width 75 height 35
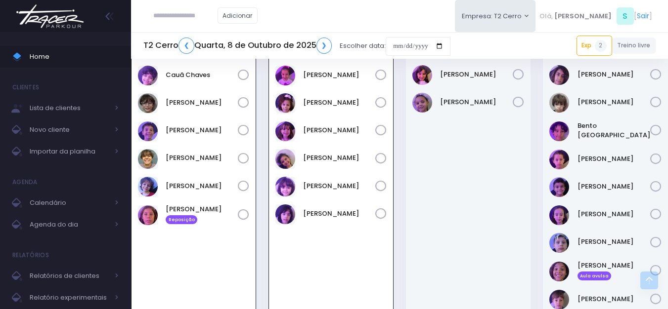
scroll to position [763, 0]
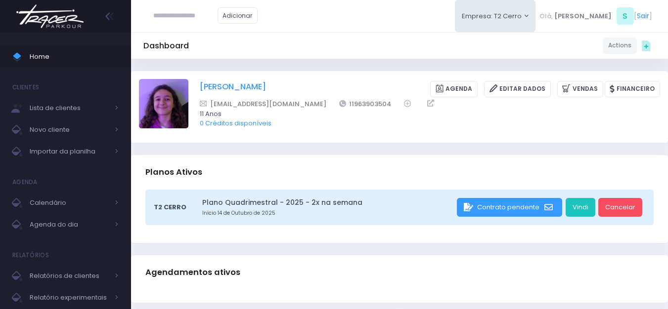
click at [225, 84] on link "[PERSON_NAME]" at bounding box center [233, 89] width 66 height 16
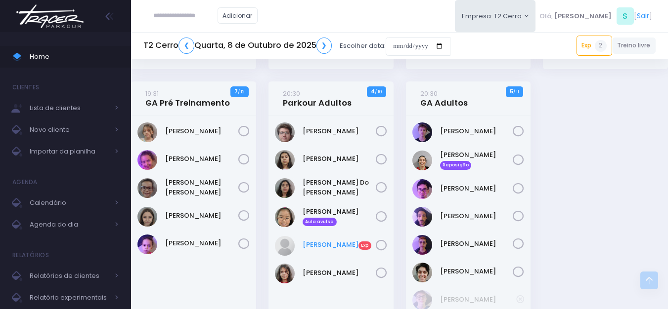
scroll to position [1187, 0]
